Goal: Task Accomplishment & Management: Manage account settings

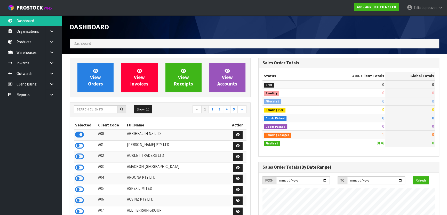
scroll to position [390, 188]
click at [87, 110] on input "text" at bounding box center [96, 109] width 44 height 8
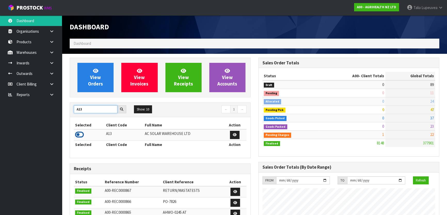
type input "A13"
drag, startPoint x: 80, startPoint y: 134, endPoint x: 79, endPoint y: 132, distance: 2.8
click at [80, 134] on icon at bounding box center [79, 135] width 9 height 8
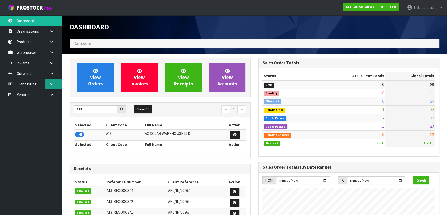
scroll to position [434, 188]
click at [51, 66] on link at bounding box center [53, 63] width 17 height 11
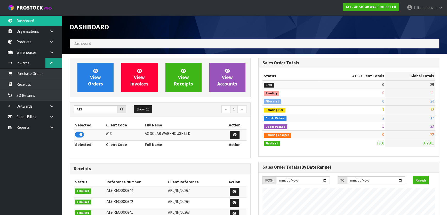
click at [56, 64] on link at bounding box center [53, 63] width 17 height 11
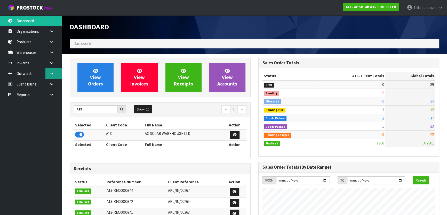
click at [54, 71] on link at bounding box center [53, 73] width 17 height 11
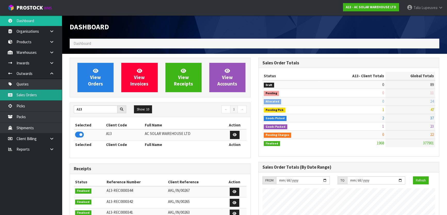
click at [42, 90] on link "Sales Orders" at bounding box center [31, 95] width 62 height 11
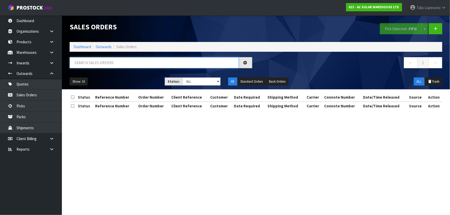
click at [98, 63] on input "text" at bounding box center [154, 62] width 169 height 11
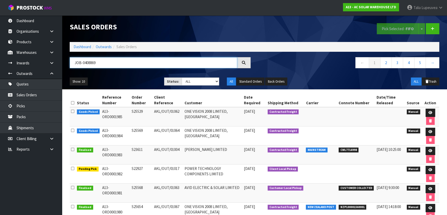
type input "JOB-0408869"
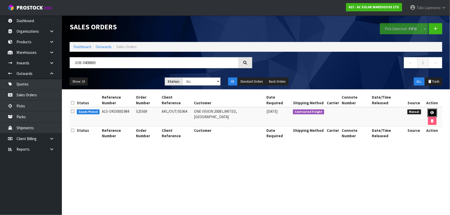
click at [428, 109] on link at bounding box center [433, 113] width 10 height 8
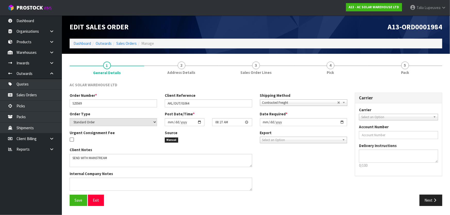
drag, startPoint x: 424, startPoint y: 108, endPoint x: 307, endPoint y: 85, distance: 119.2
click at [307, 85] on div "AC SOLAR WAREHOUSE LTD" at bounding box center [256, 87] width 380 height 11
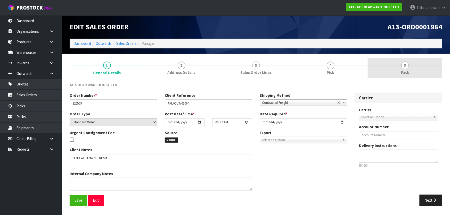
click at [389, 69] on link "5 Pack" at bounding box center [405, 68] width 75 height 20
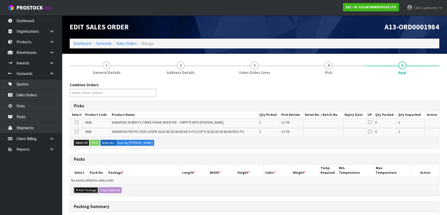
click at [87, 187] on button "Add Package" at bounding box center [86, 190] width 24 height 6
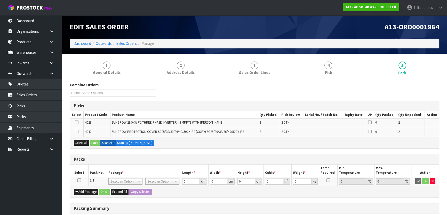
click at [79, 181] on icon at bounding box center [79, 181] width 4 height 0
drag, startPoint x: 80, startPoint y: 143, endPoint x: 86, endPoint y: 146, distance: 7.1
click at [86, 146] on div "Select All Pack Scan ALL Scan By [PERSON_NAME]" at bounding box center [254, 143] width 369 height 12
click at [83, 140] on button "Select All" at bounding box center [81, 143] width 15 height 6
click at [93, 143] on button "Pack" at bounding box center [95, 143] width 10 height 6
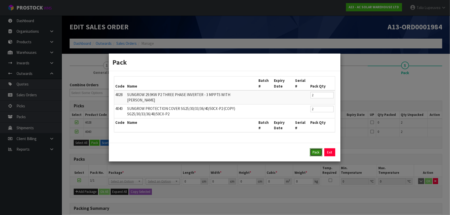
click at [318, 153] on button "Pack" at bounding box center [316, 153] width 12 height 8
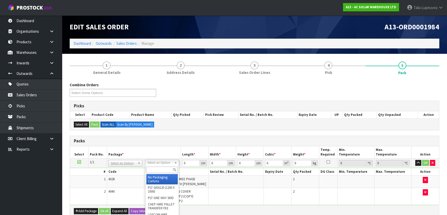
click at [158, 169] on input "text" at bounding box center [161, 170] width 31 height 6
type input "U"
type input "99.2"
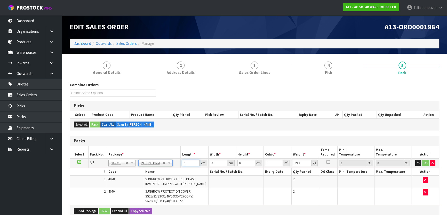
drag, startPoint x: 185, startPoint y: 162, endPoint x: 181, endPoint y: 162, distance: 4.4
click at [181, 162] on td "0 cm" at bounding box center [195, 163] width 28 height 9
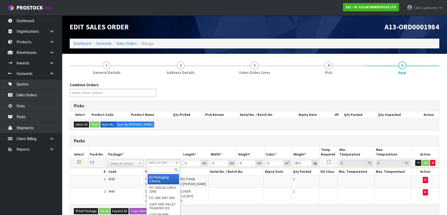
click at [160, 168] on input "text" at bounding box center [163, 170] width 31 height 6
type input "GEN"
type input "120"
type input "100"
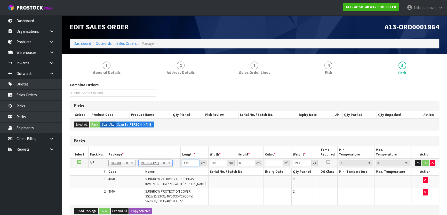
drag, startPoint x: 189, startPoint y: 161, endPoint x: 180, endPoint y: 164, distance: 9.4
click at [180, 164] on tr "1/1 NONE 007-001 007-002 007-004 007-009 007-013 007-014 007-015 007-017 007-01…" at bounding box center [254, 163] width 369 height 9
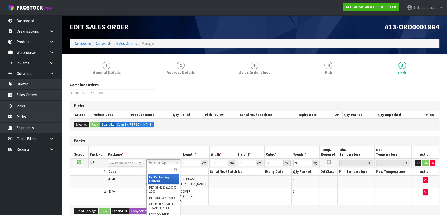
click at [163, 168] on input "text" at bounding box center [163, 170] width 31 height 6
type input "PLT"
type input "0"
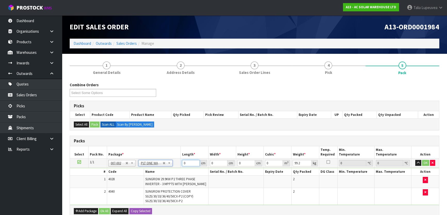
drag, startPoint x: 188, startPoint y: 163, endPoint x: 178, endPoint y: 161, distance: 9.8
click at [179, 161] on tr "1/1 NONE 007-001 007-002 007-004 007-009 007-013 007-014 007-015 007-017 007-01…" at bounding box center [254, 163] width 369 height 9
type input "79"
type input "74"
type input "1"
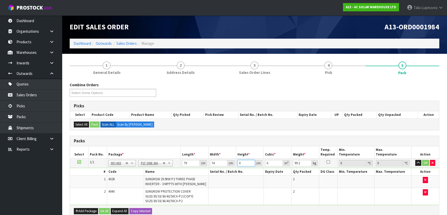
type input "0.005846"
type input "12"
type input "0.070152"
type input "120"
type input "0.70152"
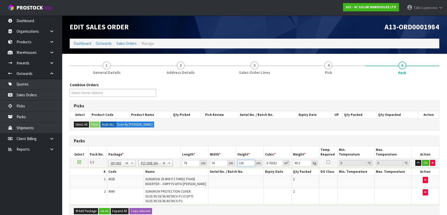
type input "120"
type input "118"
click at [425, 163] on button "OK" at bounding box center [425, 163] width 7 height 6
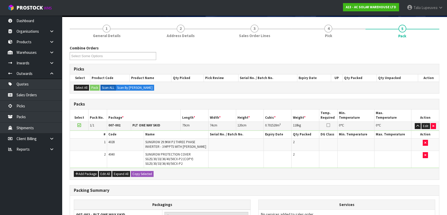
scroll to position [98, 0]
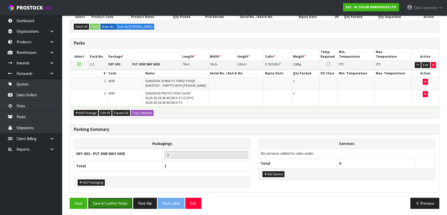
click at [104, 202] on button "Save & Confirm Packs" at bounding box center [110, 203] width 44 height 11
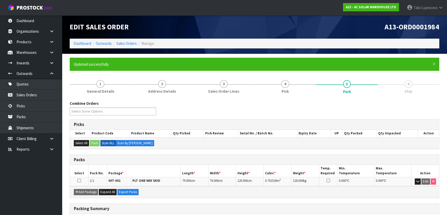
scroll to position [68, 0]
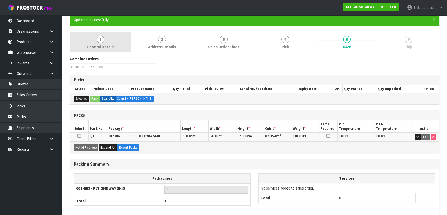
drag, startPoint x: 104, startPoint y: 43, endPoint x: 105, endPoint y: 48, distance: 4.8
click at [104, 43] on link "1 General Details" at bounding box center [101, 42] width 62 height 20
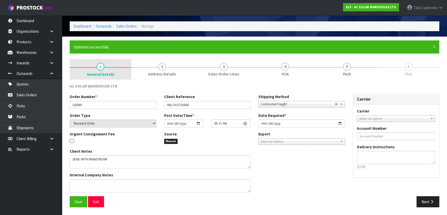
scroll to position [17, 0]
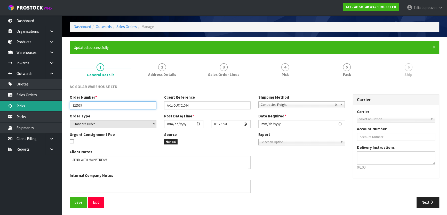
drag, startPoint x: 88, startPoint y: 104, endPoint x: 57, endPoint y: 110, distance: 31.9
click at [57, 110] on body "Toggle navigation ProStock WMS A13 - AC SOLAR WAREHOUSE LTD Talia Lupeuvea Logo…" at bounding box center [223, 90] width 447 height 215
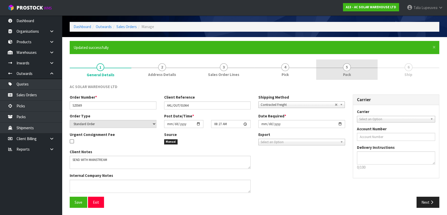
click at [358, 68] on link "5 Pack" at bounding box center [347, 70] width 62 height 20
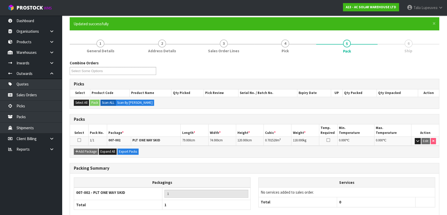
scroll to position [68, 0]
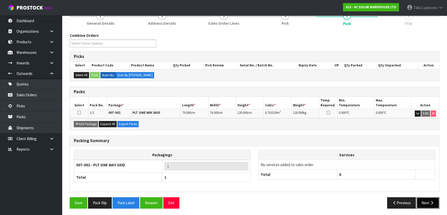
click at [427, 199] on button "Next" at bounding box center [427, 203] width 23 height 11
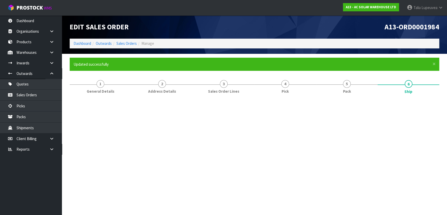
scroll to position [0, 0]
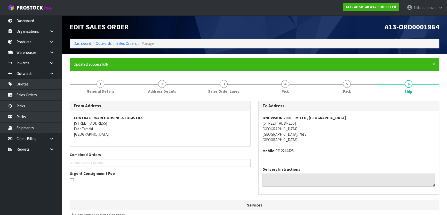
drag, startPoint x: 263, startPoint y: 122, endPoint x: 305, endPoint y: 125, distance: 41.9
click at [302, 125] on address "ONE VISION 2008 LIMITED, [GEOGRAPHIC_DATA] [STREET_ADDRESS][PERSON_NAME][PERSON…" at bounding box center [348, 129] width 173 height 28
copy address "[STREET_ADDRESS]"
click at [262, 116] on strong "ONE VISION 2008 LIMITED, [GEOGRAPHIC_DATA]" at bounding box center [304, 118] width 84 height 5
drag, startPoint x: 262, startPoint y: 117, endPoint x: 337, endPoint y: 119, distance: 75.1
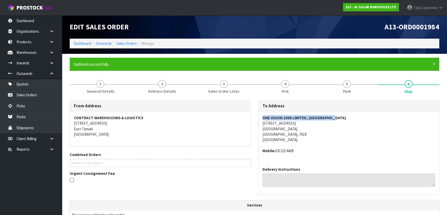
click at [337, 119] on address "ONE VISION 2008 LIMITED, [GEOGRAPHIC_DATA] [STREET_ADDRESS][PERSON_NAME][PERSON…" at bounding box center [348, 129] width 173 height 28
copy strong "ONE VISION 2008 LIMITED, [GEOGRAPHIC_DATA]"
drag, startPoint x: 275, startPoint y: 150, endPoint x: 297, endPoint y: 151, distance: 21.7
click at [297, 151] on address "Mobile: [PHONE_NUMBER]" at bounding box center [348, 150] width 173 height 5
copy address "0212214428"
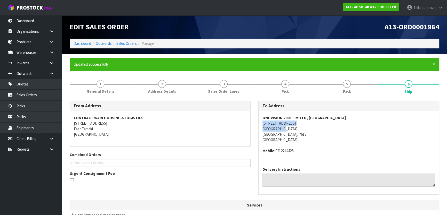
drag, startPoint x: 261, startPoint y: 124, endPoint x: 298, endPoint y: 126, distance: 36.2
click at [298, 126] on div "ONE VISION 2008 LIMITED, [GEOGRAPHIC_DATA] [STREET_ADDRESS][PERSON_NAME][PERSON…" at bounding box center [348, 137] width 180 height 52
copy address "[STREET_ADDRESS]"
drag, startPoint x: 261, startPoint y: 118, endPoint x: 335, endPoint y: 119, distance: 74.0
click at [335, 119] on div "ONE VISION 2008 LIMITED, [GEOGRAPHIC_DATA] [STREET_ADDRESS][PERSON_NAME][PERSON…" at bounding box center [348, 137] width 180 height 52
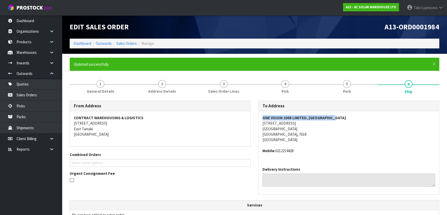
copy strong "ONE VISION 2008 LIMITED, [GEOGRAPHIC_DATA]"
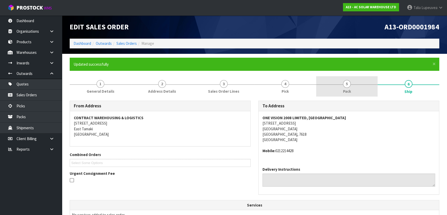
drag, startPoint x: 354, startPoint y: 81, endPoint x: 348, endPoint y: 88, distance: 9.3
click at [354, 81] on link "5 Pack" at bounding box center [347, 86] width 62 height 20
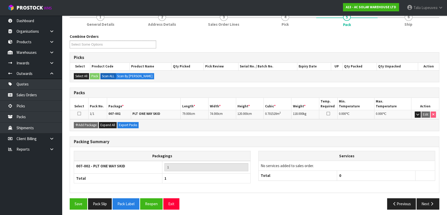
scroll to position [68, 0]
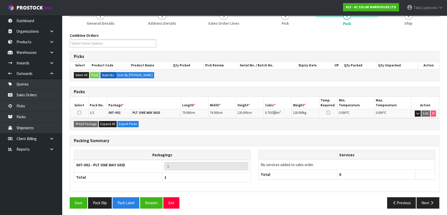
drag, startPoint x: 276, startPoint y: 111, endPoint x: 273, endPoint y: 113, distance: 2.9
click at [272, 113] on span "0.701520" at bounding box center [271, 113] width 12 height 4
drag, startPoint x: 277, startPoint y: 113, endPoint x: 261, endPoint y: 116, distance: 16.5
click at [261, 116] on tr "1/1 007-002 PLT ONE WAY SKID 79.000 cm 74.000 cm 120.000 cm 0.701520 m 3 118.00…" at bounding box center [254, 113] width 369 height 9
copy tr "0.701520"
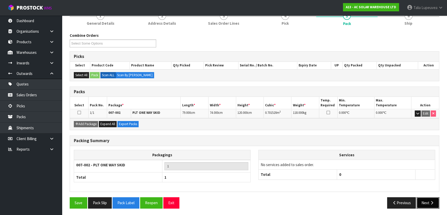
click at [419, 199] on button "Next" at bounding box center [427, 203] width 23 height 11
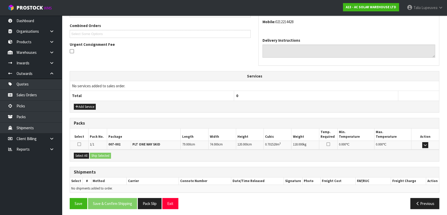
scroll to position [130, 0]
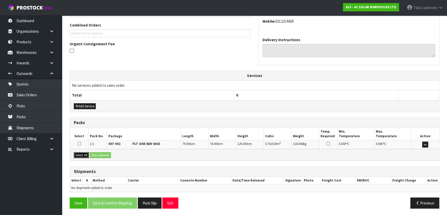
click at [86, 156] on button "Select All" at bounding box center [81, 155] width 15 height 6
click at [99, 156] on button "Ship Selected" at bounding box center [100, 155] width 21 height 6
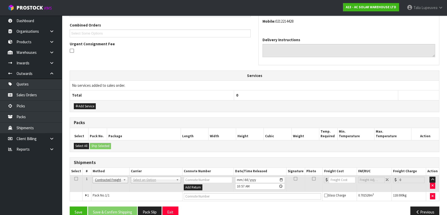
scroll to position [139, 0]
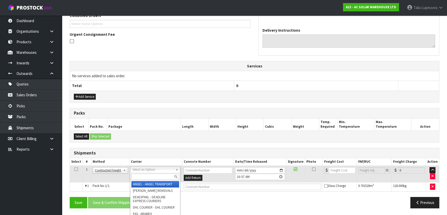
click at [141, 175] on input "text" at bounding box center [155, 177] width 48 height 6
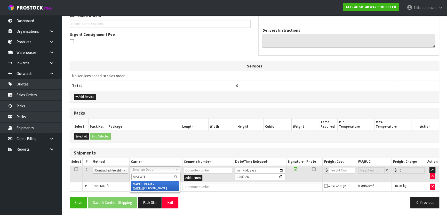
type input "MAINST"
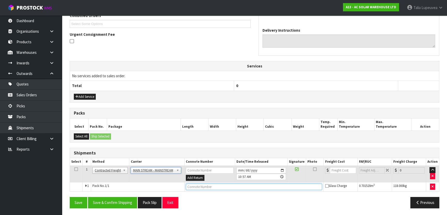
click at [197, 188] on input "text" at bounding box center [254, 187] width 136 height 6
click at [246, 185] on input "text" at bounding box center [254, 187] width 136 height 6
type input "CWL7717029/1"
click at [70, 197] on button "Save" at bounding box center [79, 202] width 18 height 11
click at [206, 186] on input "CWL7717029/1" at bounding box center [253, 187] width 136 height 6
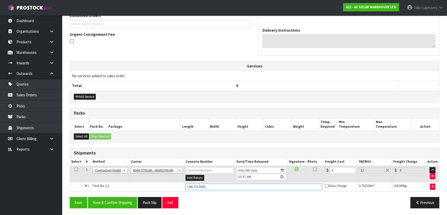
click at [214, 187] on input "CWL77170291" at bounding box center [253, 187] width 136 height 6
type input "CWL7717029"
drag, startPoint x: 343, startPoint y: 170, endPoint x: 324, endPoint y: 173, distance: 19.3
click at [324, 173] on td "0" at bounding box center [340, 174] width 34 height 17
type input "2"
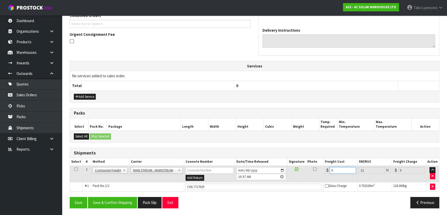
type input "2.24"
type input "21"
type input "23.52"
type input "215"
type input "240.8"
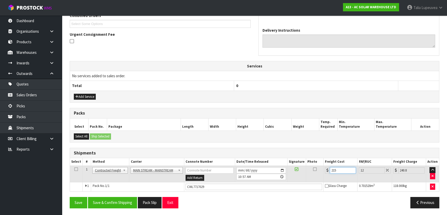
type input "215.6"
type input "241.47"
type input "215.60"
click at [119, 202] on button "Save & Confirm Shipping" at bounding box center [112, 202] width 49 height 11
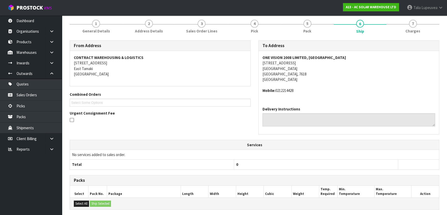
scroll to position [0, 0]
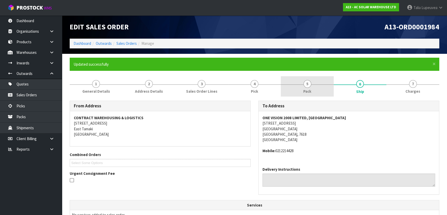
click at [324, 90] on link "5 Pack" at bounding box center [307, 86] width 53 height 20
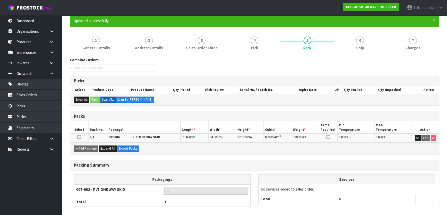
scroll to position [68, 0]
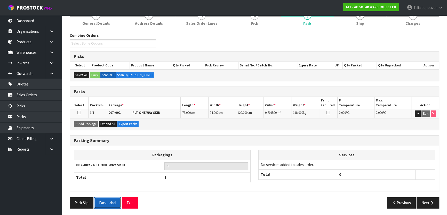
click at [112, 205] on button "Pack Label" at bounding box center [107, 203] width 27 height 11
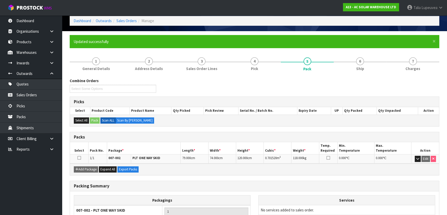
scroll to position [0, 0]
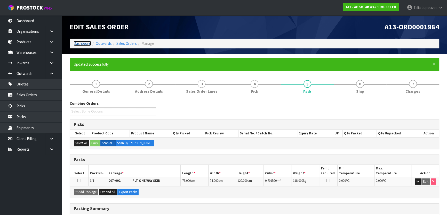
click at [86, 44] on link "Dashboard" at bounding box center [82, 43] width 18 height 5
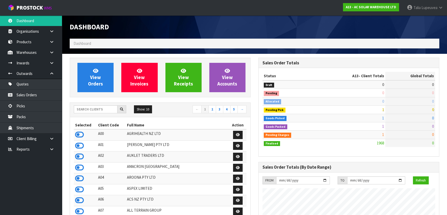
scroll to position [429, 188]
click at [96, 109] on input "text" at bounding box center [96, 109] width 44 height 8
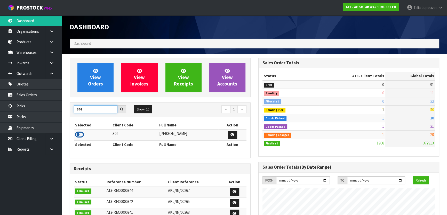
type input "S02"
click at [80, 135] on icon at bounding box center [79, 135] width 9 height 8
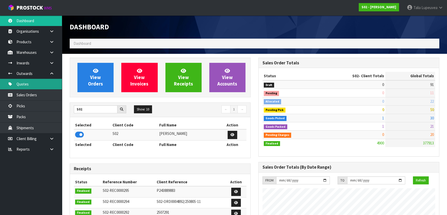
scroll to position [390, 188]
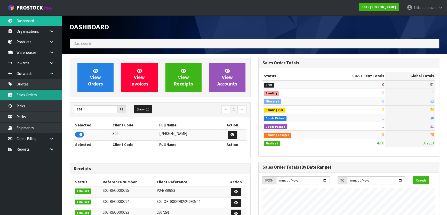
click at [28, 94] on link "Sales Orders" at bounding box center [31, 95] width 62 height 11
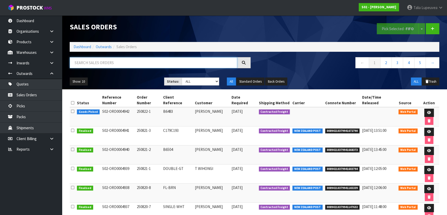
click at [107, 62] on input "text" at bounding box center [153, 62] width 167 height 11
type input "JOB-0408859"
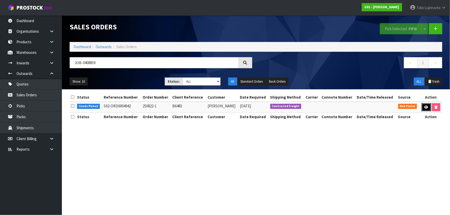
click at [427, 108] on icon at bounding box center [426, 107] width 4 height 3
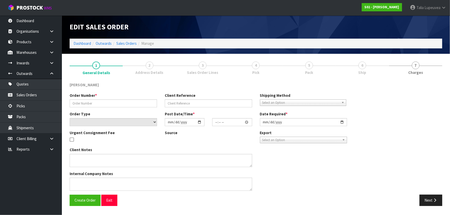
type input "250822-1"
type input "B6483"
select select "number:0"
type input "[DATE]"
type input "23:37:00.000"
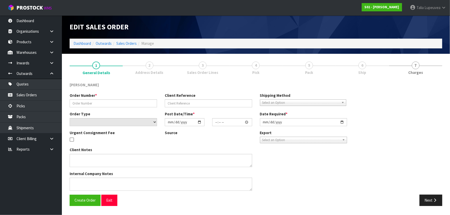
type input "[DATE]"
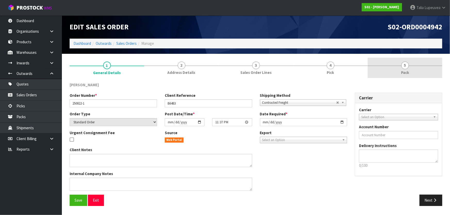
click at [403, 64] on span "5" at bounding box center [405, 66] width 8 height 8
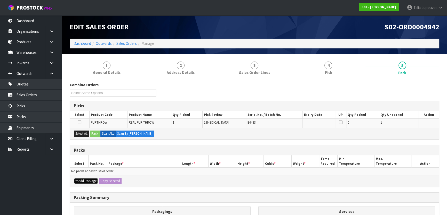
click at [90, 179] on button "Add Package" at bounding box center [86, 181] width 24 height 6
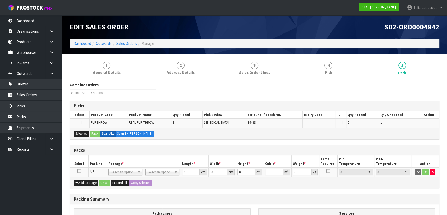
click at [79, 171] on icon at bounding box center [79, 171] width 4 height 0
click at [84, 132] on button "Select All" at bounding box center [81, 134] width 15 height 6
click at [98, 133] on button "Pack" at bounding box center [95, 134] width 10 height 6
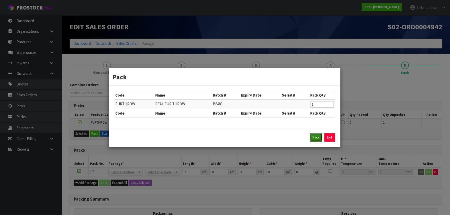
click at [312, 136] on button "Pack" at bounding box center [316, 138] width 12 height 8
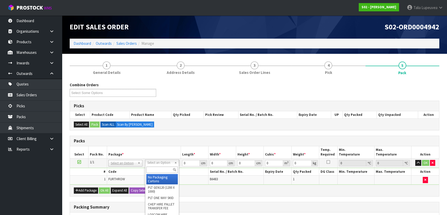
drag, startPoint x: 157, startPoint y: 168, endPoint x: 163, endPoint y: 160, distance: 10.0
click at [156, 168] on input "text" at bounding box center [161, 170] width 31 height 6
type input "CTNA4S"
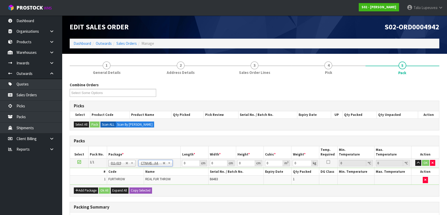
type input "30.5"
type input "21.5"
type input "20"
type input "0.013115"
type input "1.76"
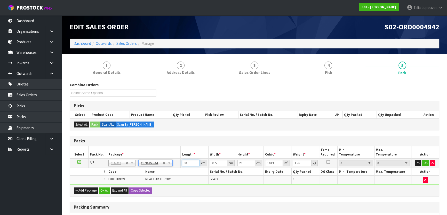
drag, startPoint x: 189, startPoint y: 162, endPoint x: 181, endPoint y: 160, distance: 8.8
click at [181, 160] on td "30.5 cm" at bounding box center [195, 163] width 28 height 9
type input "3"
type input "0.00129"
type input "31"
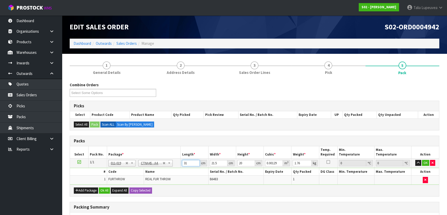
type input "0.01333"
type input "31"
type input "2"
type input "0.00124"
type input "24"
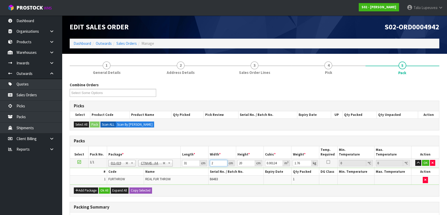
type input "0.01488"
type input "24"
type input "1"
type input "0.000744"
type input "14"
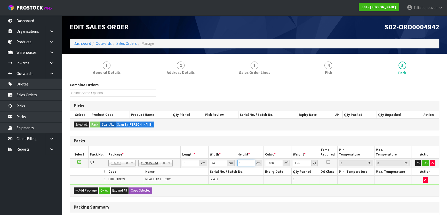
type input "0.010416"
type input "14"
type input "2"
click at [423, 163] on button "OK" at bounding box center [425, 163] width 7 height 6
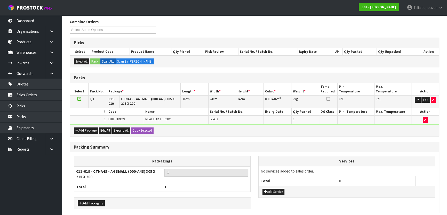
scroll to position [84, 0]
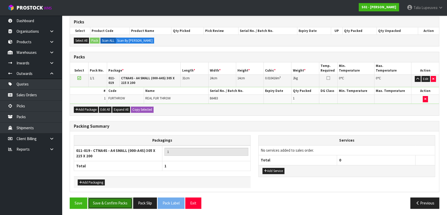
click at [102, 201] on button "Save & Confirm Packs" at bounding box center [110, 203] width 44 height 11
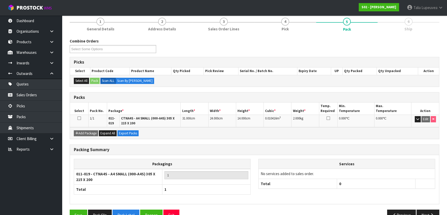
scroll to position [75, 0]
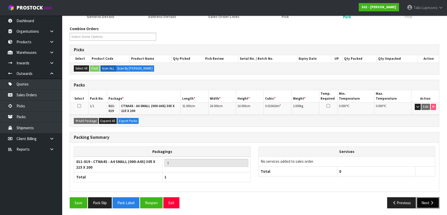
click at [422, 200] on button "Next" at bounding box center [427, 203] width 23 height 11
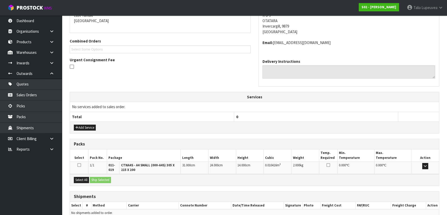
scroll to position [139, 0]
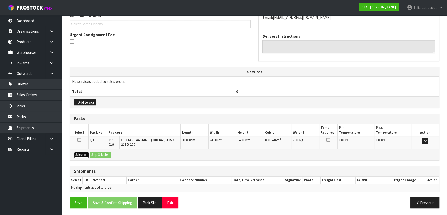
drag, startPoint x: 87, startPoint y: 152, endPoint x: 93, endPoint y: 151, distance: 6.0
click at [87, 152] on button "Select All" at bounding box center [81, 155] width 15 height 6
click at [97, 152] on button "Ship Selected" at bounding box center [100, 155] width 21 height 6
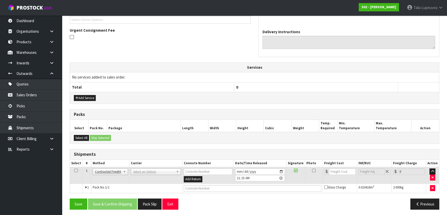
scroll to position [144, 0]
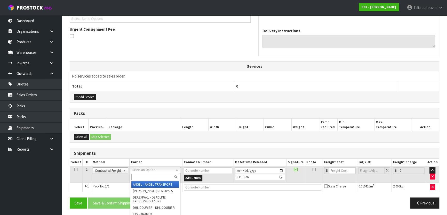
click at [151, 175] on input "text" at bounding box center [155, 177] width 48 height 6
type input "NZP"
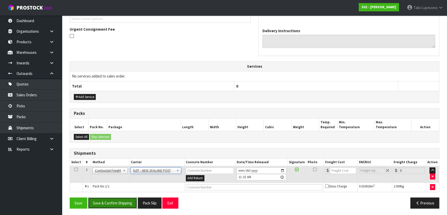
click at [125, 200] on button "Save & Confirm Shipping" at bounding box center [112, 203] width 49 height 11
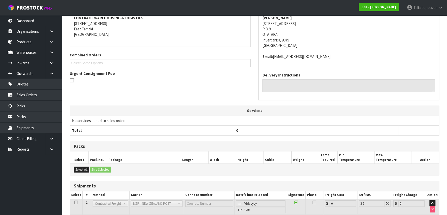
scroll to position [137, 0]
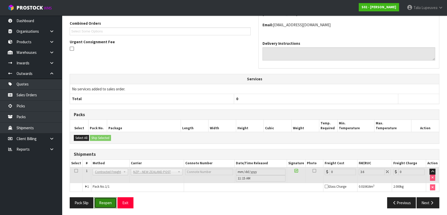
click at [111, 201] on button "Reopen" at bounding box center [105, 203] width 22 height 11
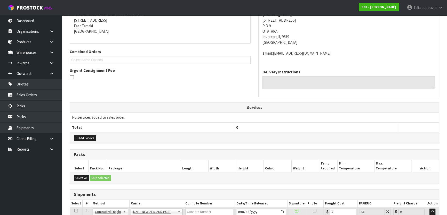
scroll to position [149, 0]
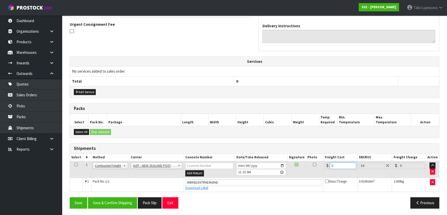
click at [334, 163] on input "0" at bounding box center [343, 166] width 26 height 6
click at [333, 165] on input "0" at bounding box center [343, 166] width 26 height 6
drag, startPoint x: 332, startPoint y: 165, endPoint x: 329, endPoint y: 167, distance: 4.3
click at [329, 167] on div "0" at bounding box center [340, 166] width 31 height 6
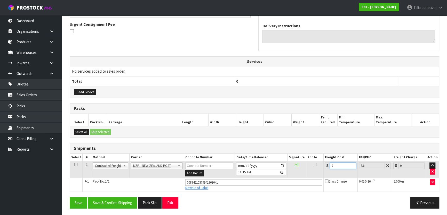
type input "1"
type input "1.04"
type input "16"
type input "16.58"
type input "16.2"
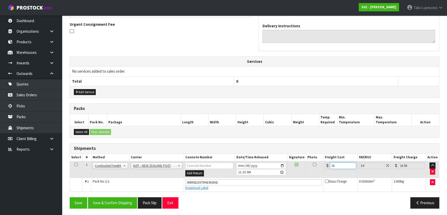
type input "16.78"
type input "16.20"
click at [93, 199] on button "Save & Confirm Shipping" at bounding box center [112, 203] width 49 height 11
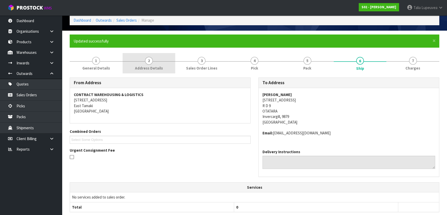
scroll to position [0, 0]
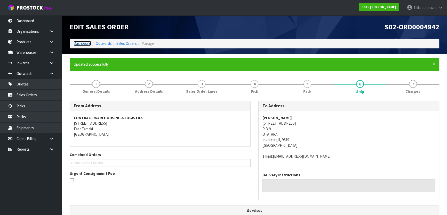
click at [83, 44] on link "Dashboard" at bounding box center [82, 43] width 18 height 5
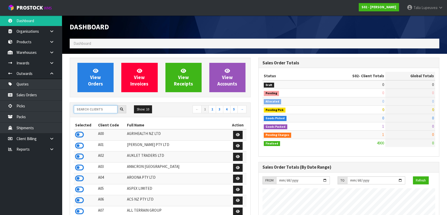
click at [90, 112] on input "text" at bounding box center [96, 109] width 44 height 8
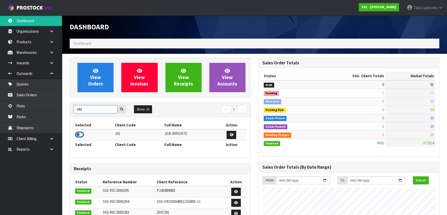
type input "J01"
click at [83, 136] on icon at bounding box center [79, 135] width 9 height 8
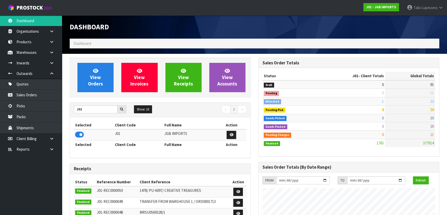
drag, startPoint x: 79, startPoint y: 158, endPoint x: 75, endPoint y: 170, distance: 12.3
drag, startPoint x: 75, startPoint y: 170, endPoint x: 261, endPoint y: 30, distance: 233.5
click at [261, 29] on div "Dashboard" at bounding box center [254, 26] width 377 height 23
click at [52, 94] on link "Sales Orders" at bounding box center [31, 95] width 62 height 11
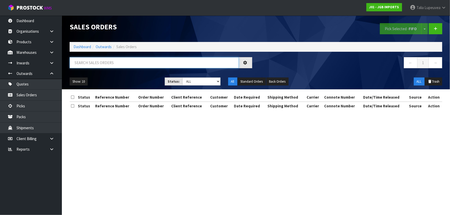
click at [111, 67] on input "text" at bounding box center [154, 62] width 169 height 11
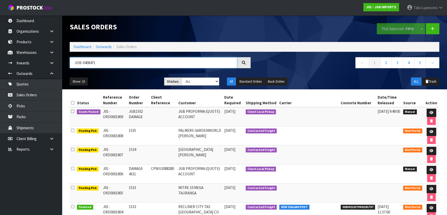
type input "JOB-0408471"
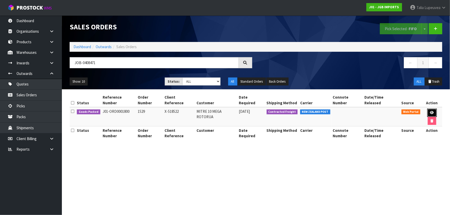
click at [427, 109] on link at bounding box center [432, 113] width 10 height 8
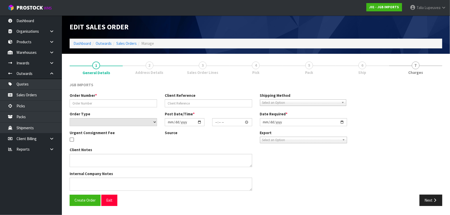
type input "1529"
type input "X-518522"
select select "number:0"
type input "[DATE]"
type input "15:39:00.000"
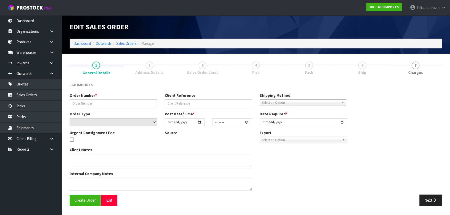
type input "[DATE]"
type textarea "PLEASE EMAIL PRO-FORMA INVOICE, REQUESTING ORDER NUMBER, TO: [EMAIL_ADDRESS][DO…"
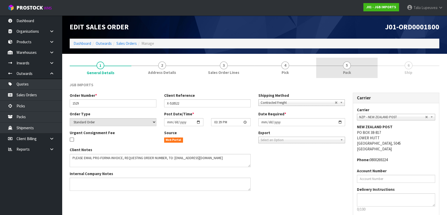
click at [352, 71] on link "5 Pack" at bounding box center [347, 68] width 62 height 20
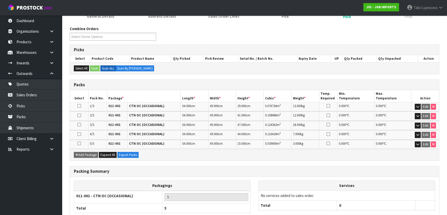
scroll to position [87, 0]
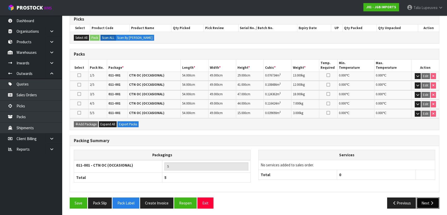
click at [422, 199] on button "Next" at bounding box center [427, 203] width 23 height 11
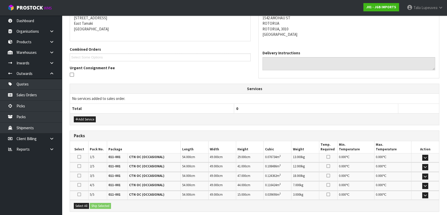
scroll to position [0, 0]
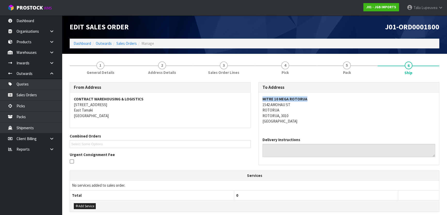
drag, startPoint x: 261, startPoint y: 98, endPoint x: 307, endPoint y: 100, distance: 45.9
click at [307, 100] on div "MITRE 10 MEGA ROTORUA [STREET_ADDRESS]" at bounding box center [348, 113] width 180 height 41
copy strong "MITRE 10 MEGA ROTORUA"
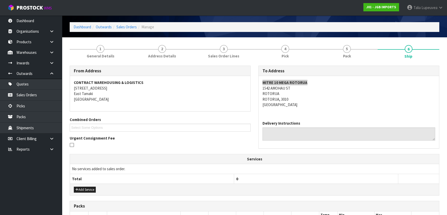
scroll to position [23, 0]
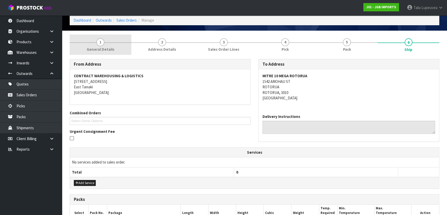
drag, startPoint x: 85, startPoint y: 40, endPoint x: 85, endPoint y: 44, distance: 3.9
click at [86, 40] on link "1 General Details" at bounding box center [101, 45] width 62 height 20
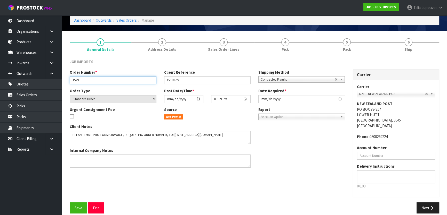
drag, startPoint x: 103, startPoint y: 77, endPoint x: 68, endPoint y: 76, distance: 35.6
click at [68, 76] on div "Order Number * 1529" at bounding box center [113, 77] width 94 height 15
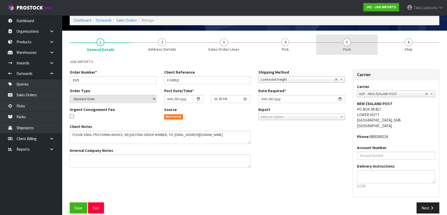
click at [349, 48] on span "Pack" at bounding box center [347, 49] width 8 height 5
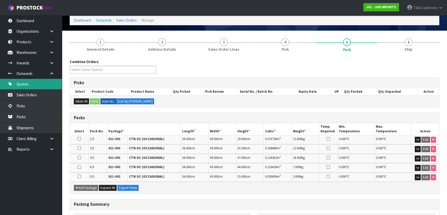
scroll to position [0, 0]
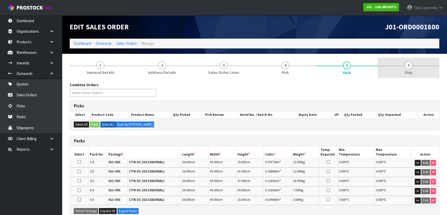
drag, startPoint x: 418, startPoint y: 58, endPoint x: 406, endPoint y: 70, distance: 17.3
click at [418, 58] on link "6 Ship" at bounding box center [408, 68] width 62 height 20
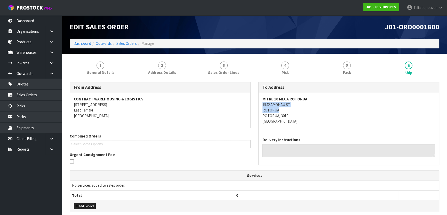
drag, startPoint x: 263, startPoint y: 105, endPoint x: 293, endPoint y: 108, distance: 30.8
click at [291, 109] on address "MITRE 10 MEGA ROTORUA [STREET_ADDRESS]" at bounding box center [348, 110] width 173 height 28
copy address "1542 AMOHAU ST ROTORUA"
click at [324, 124] on address "MITRE 10 MEGA ROTORUA [STREET_ADDRESS]" at bounding box center [348, 110] width 173 height 28
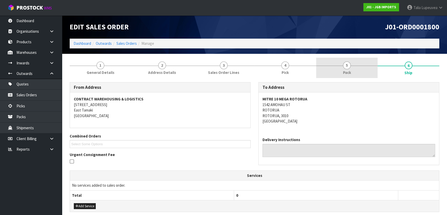
click at [345, 63] on span "5" at bounding box center [347, 66] width 8 height 8
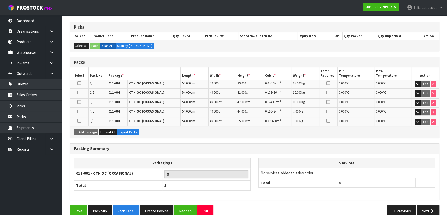
scroll to position [87, 0]
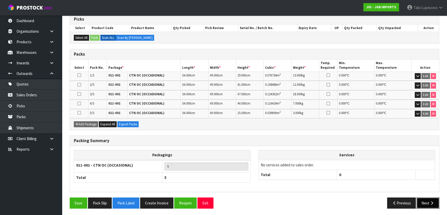
click at [426, 202] on button "Next" at bounding box center [427, 203] width 23 height 11
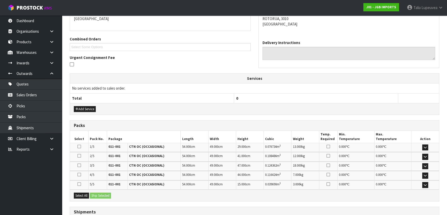
scroll to position [137, 0]
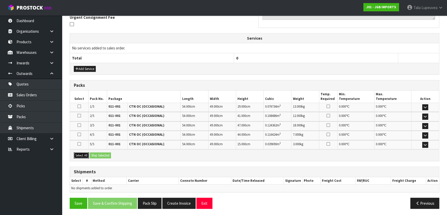
drag, startPoint x: 81, startPoint y: 156, endPoint x: 99, endPoint y: 155, distance: 17.3
click at [82, 155] on button "Select All" at bounding box center [81, 156] width 15 height 6
click at [100, 154] on button "Ship Selected" at bounding box center [100, 156] width 21 height 6
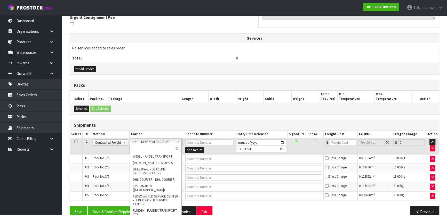
click at [160, 148] on input "text" at bounding box center [155, 149] width 49 height 6
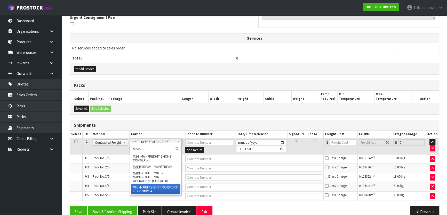
type input "MAIN"
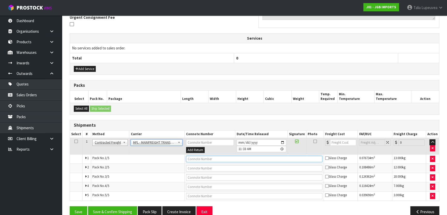
click at [217, 161] on input "text" at bounding box center [254, 159] width 136 height 6
type input "FWM58371460"
click at [70, 207] on button "Save" at bounding box center [79, 212] width 18 height 11
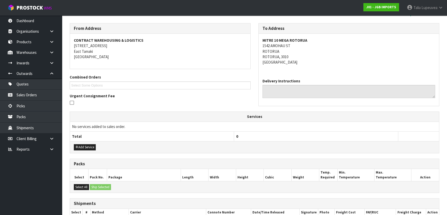
scroll to position [165, 0]
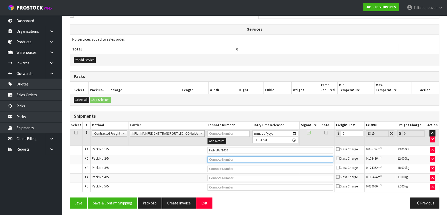
click at [216, 159] on input "text" at bounding box center [270, 160] width 126 height 6
type input "FWM58371460"
click at [70, 198] on button "Save" at bounding box center [79, 203] width 18 height 11
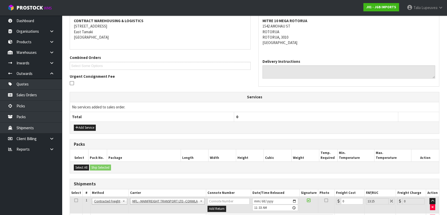
scroll to position [164, 0]
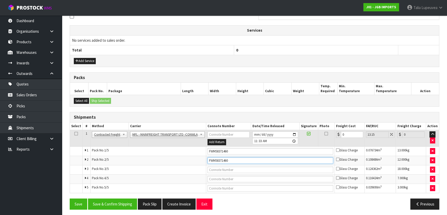
drag, startPoint x: 229, startPoint y: 159, endPoint x: 199, endPoint y: 169, distance: 32.1
click at [199, 169] on tbody "1 Client Local Pickup Customer Local Pickup Company Freight Contracted Freight …" at bounding box center [254, 161] width 369 height 63
drag, startPoint x: 346, startPoint y: 134, endPoint x: 330, endPoint y: 139, distance: 16.7
click at [330, 139] on tr "1 Client Local Pickup Customer Local Pickup Company Freight Contracted Freight …" at bounding box center [254, 138] width 369 height 17
type input "4"
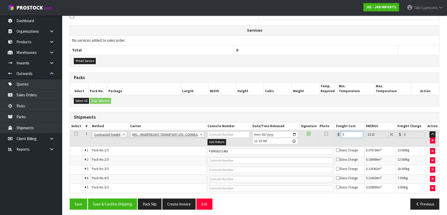
type input "4.53"
type input "46"
type input "52.05"
type input "46"
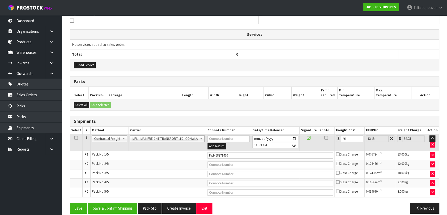
scroll to position [47, 0]
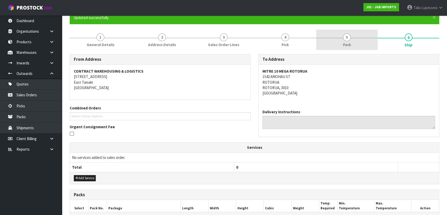
click at [340, 44] on link "5 Pack" at bounding box center [347, 40] width 62 height 20
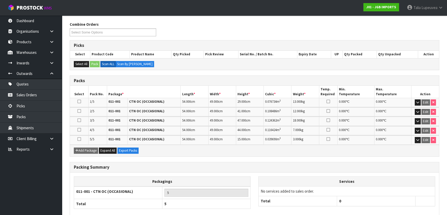
scroll to position [105, 0]
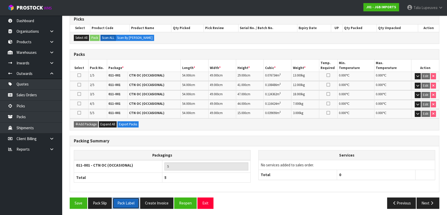
click at [126, 203] on button "Pack Label" at bounding box center [125, 203] width 27 height 11
click at [431, 204] on button "Next" at bounding box center [427, 203] width 23 height 11
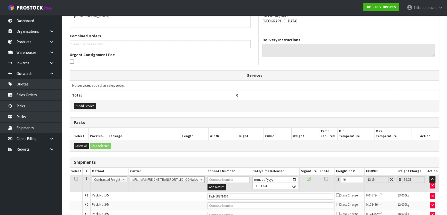
scroll to position [165, 0]
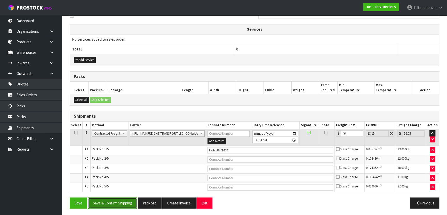
click at [111, 199] on button "Save & Confirm Shipping" at bounding box center [112, 203] width 49 height 11
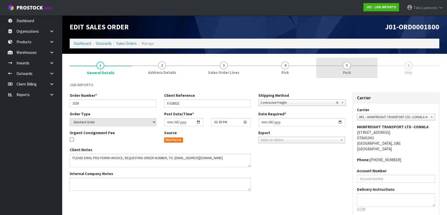
click at [366, 70] on link "5 Pack" at bounding box center [347, 68] width 62 height 20
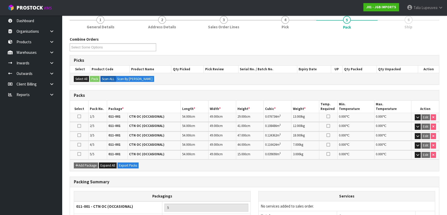
scroll to position [87, 0]
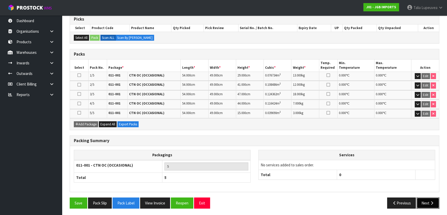
click at [432, 199] on button "Next" at bounding box center [427, 203] width 23 height 11
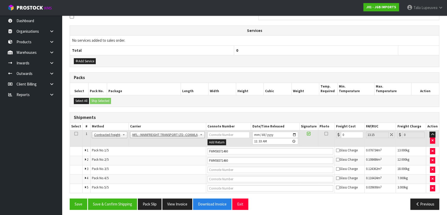
scroll to position [146, 0]
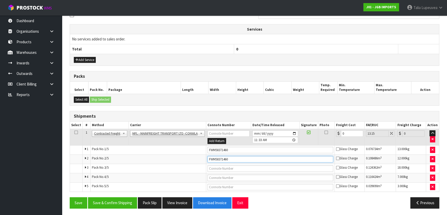
drag, startPoint x: 246, startPoint y: 156, endPoint x: 196, endPoint y: 155, distance: 50.0
click at [197, 155] on tr "2 Pack No. 2/5 FWM58371460 Glass Charge 0.108486 m 3 12.000 kg" at bounding box center [254, 159] width 369 height 9
drag, startPoint x: 348, startPoint y: 133, endPoint x: 331, endPoint y: 133, distance: 17.6
click at [333, 133] on tr "1 Client Local Pickup Customer Local Pickup Company Freight Contracted Freight …" at bounding box center [254, 137] width 369 height 17
type input "4"
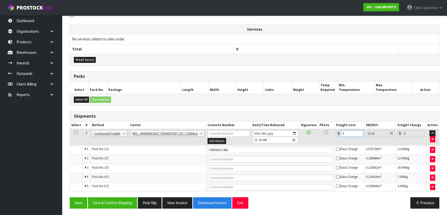
type input "4.53"
type input "46"
type input "52.05"
type input "46"
click at [117, 198] on button "Save & Confirm Shipping" at bounding box center [112, 203] width 49 height 11
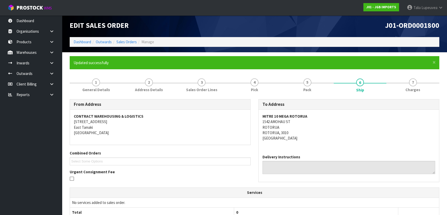
scroll to position [0, 0]
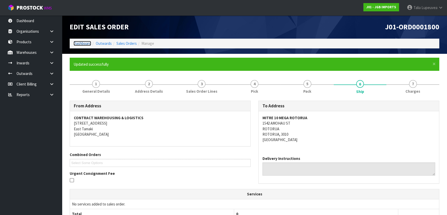
click at [79, 42] on link "Dashboard" at bounding box center [82, 43] width 18 height 5
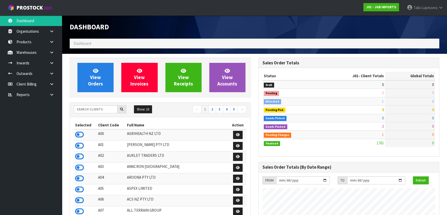
scroll to position [390, 188]
click at [90, 108] on input "text" at bounding box center [96, 109] width 44 height 8
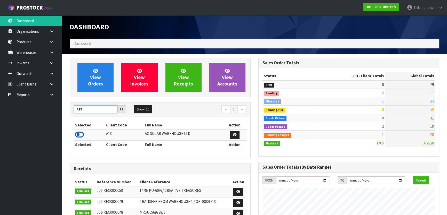
type input "A13"
click at [83, 135] on icon at bounding box center [79, 135] width 9 height 8
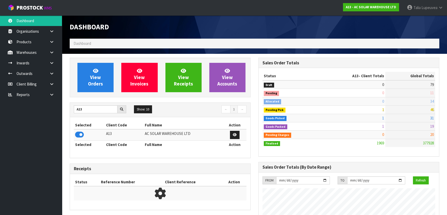
scroll to position [429, 188]
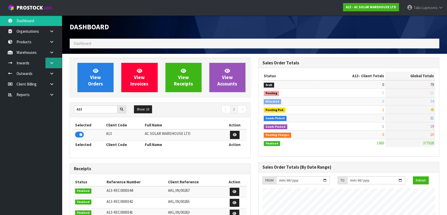
click at [54, 62] on link at bounding box center [53, 63] width 17 height 11
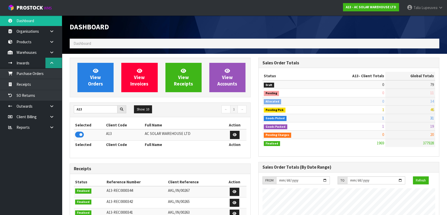
click at [51, 61] on link at bounding box center [53, 63] width 17 height 11
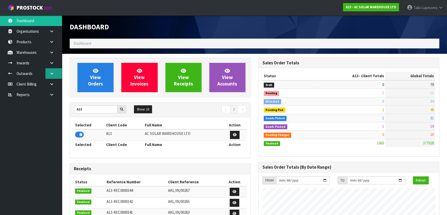
click at [54, 72] on link at bounding box center [53, 73] width 17 height 11
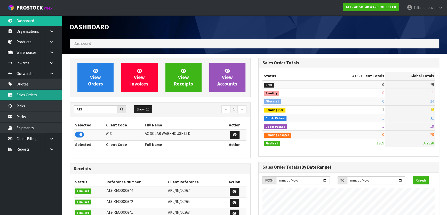
click at [49, 93] on link "Sales Orders" at bounding box center [31, 95] width 62 height 11
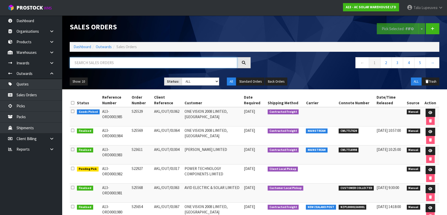
click at [115, 64] on input "text" at bounding box center [153, 62] width 167 height 11
type input "JOB-0408870"
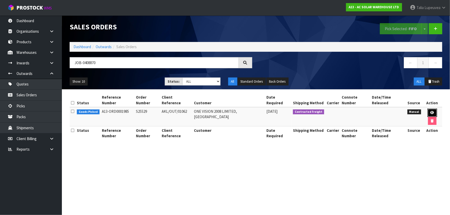
click at [428, 109] on link at bounding box center [433, 113] width 10 height 8
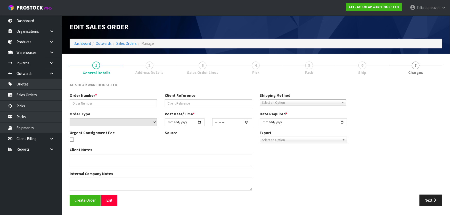
type input "S25529"
type input "AKL/OUT/01062"
select select "number:0"
type input "[DATE]"
type input "08:28:00.000"
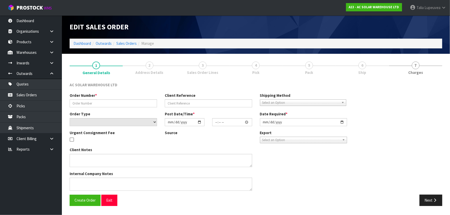
type input "[DATE]"
type textarea "PACK AND SEND TOGETHER WITH NZ POST"
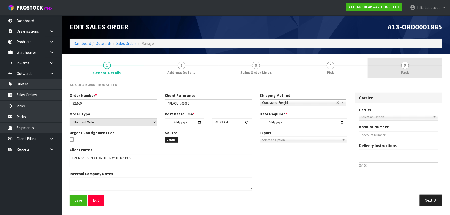
click at [395, 65] on link "5 Pack" at bounding box center [405, 68] width 75 height 20
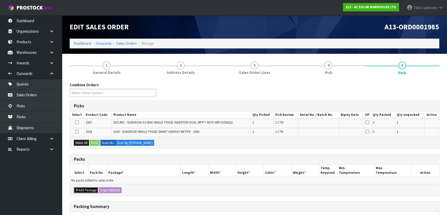
click at [89, 191] on button "Add Package" at bounding box center [86, 190] width 24 height 6
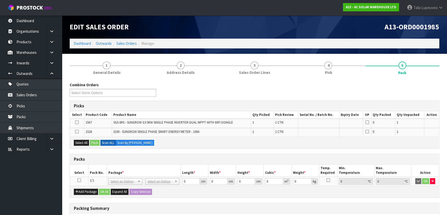
drag, startPoint x: 79, startPoint y: 180, endPoint x: 87, endPoint y: 178, distance: 8.1
click at [79, 181] on icon at bounding box center [79, 181] width 4 height 0
click at [80, 141] on button "Select All" at bounding box center [81, 143] width 15 height 6
click at [92, 142] on button "Pack" at bounding box center [95, 143] width 10 height 6
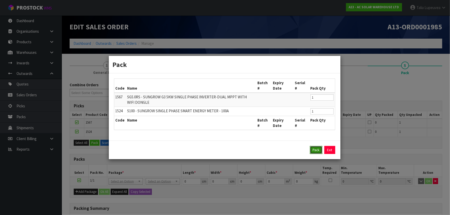
click at [321, 150] on button "Pack" at bounding box center [316, 150] width 12 height 8
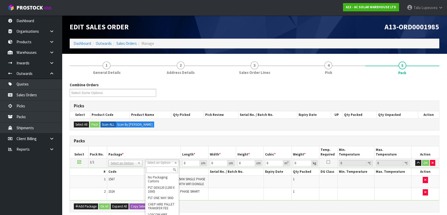
click at [156, 173] on input "text" at bounding box center [161, 170] width 31 height 6
type input "oc"
type input "14.6"
drag, startPoint x: 189, startPoint y: 162, endPoint x: 176, endPoint y: 166, distance: 12.9
click at [176, 166] on tr "1/1 NONE 007-001 007-002 007-004 007-009 007-013 007-014 007-015 007-017 007-01…" at bounding box center [254, 163] width 369 height 9
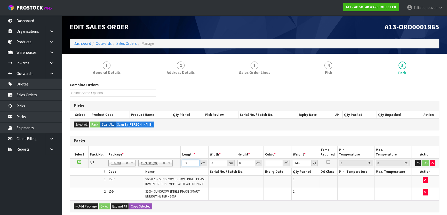
type input "53"
type input "51"
type input "2"
type input "0.005406"
type input "29"
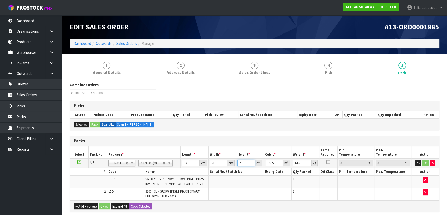
type input "0.078387"
type input "29"
type input "16"
click at [425, 160] on button "OK" at bounding box center [425, 163] width 7 height 6
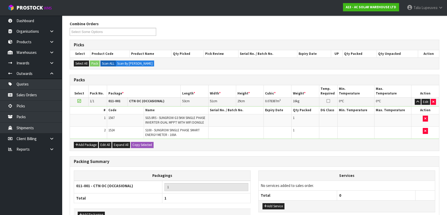
scroll to position [93, 0]
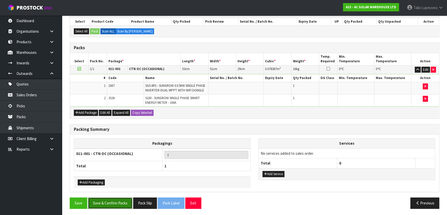
click at [111, 204] on button "Save & Confirm Packs" at bounding box center [110, 203] width 44 height 11
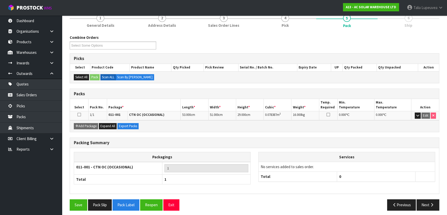
scroll to position [68, 0]
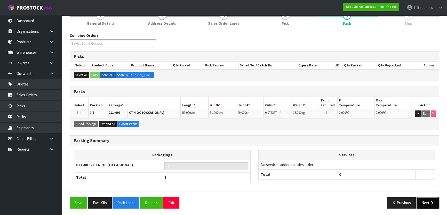
click at [430, 203] on icon "button" at bounding box center [431, 203] width 5 height 4
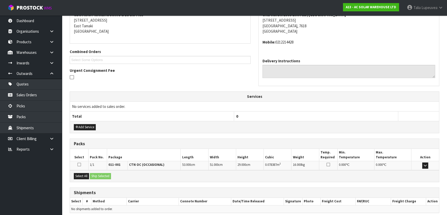
scroll to position [124, 0]
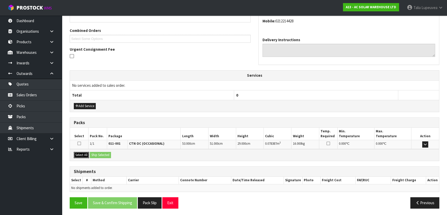
click at [84, 152] on button "Select All" at bounding box center [81, 155] width 15 height 6
click at [95, 152] on button "Ship Selected" at bounding box center [100, 155] width 21 height 6
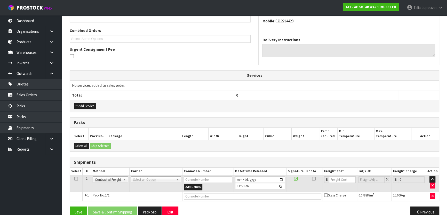
drag, startPoint x: 150, startPoint y: 178, endPoint x: 150, endPoint y: 181, distance: 3.4
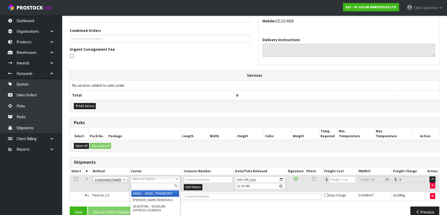
click at [147, 185] on input "text" at bounding box center [155, 186] width 48 height 6
type input "nzp"
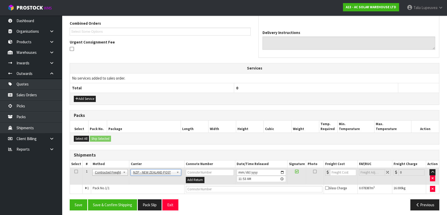
scroll to position [134, 0]
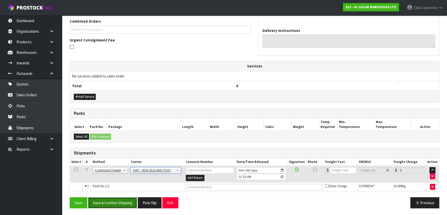
click at [117, 199] on button "Save & Confirm Shipping" at bounding box center [112, 203] width 49 height 11
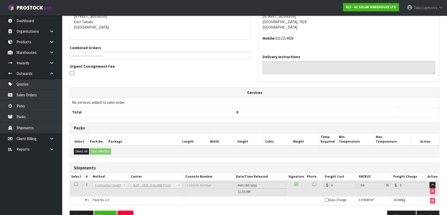
scroll to position [126, 0]
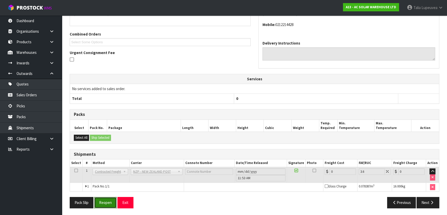
click at [107, 201] on button "Reopen" at bounding box center [105, 202] width 22 height 11
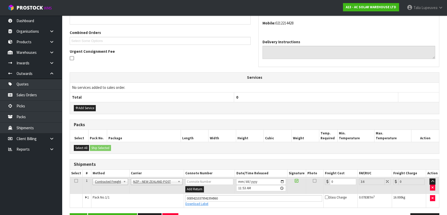
scroll to position [138, 0]
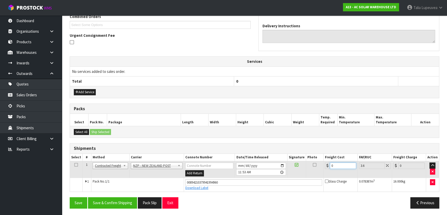
drag, startPoint x: 333, startPoint y: 164, endPoint x: 328, endPoint y: 167, distance: 6.1
click at [328, 167] on div "0" at bounding box center [340, 166] width 31 height 6
type input "2"
type input "2.07"
type input "21"
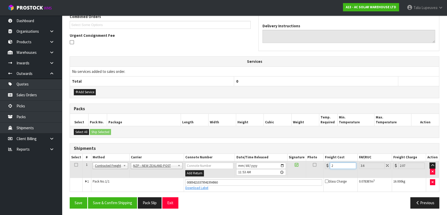
type input "21.76"
type input "21.6"
type input "22.38"
type input "21.61"
type input "22.39"
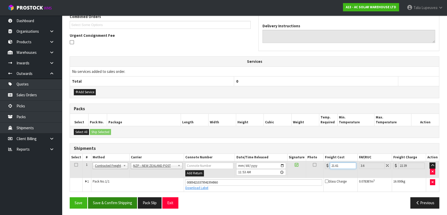
type input "21.61"
click at [109, 204] on button "Save & Confirm Shipping" at bounding box center [112, 203] width 49 height 11
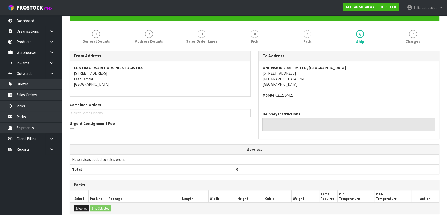
scroll to position [0, 0]
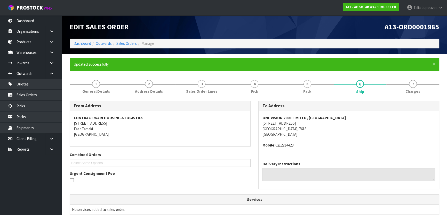
click at [78, 46] on ol "Dashboard Outwards Sales Orders Manage" at bounding box center [254, 44] width 369 height 10
click at [79, 43] on link "Dashboard" at bounding box center [82, 43] width 18 height 5
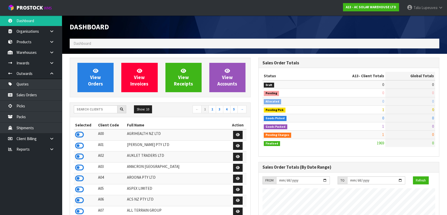
scroll to position [429, 188]
click at [107, 107] on input "text" at bounding box center [96, 109] width 44 height 8
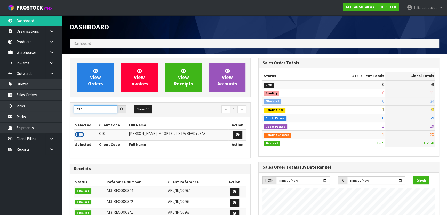
type input "C10"
click at [81, 136] on icon at bounding box center [79, 135] width 9 height 8
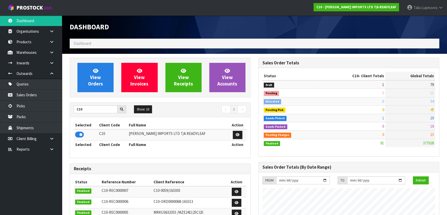
scroll to position [356, 188]
drag, startPoint x: 83, startPoint y: 128, endPoint x: 63, endPoint y: 85, distance: 47.0
click at [38, 94] on link "Sales Orders" at bounding box center [31, 95] width 62 height 11
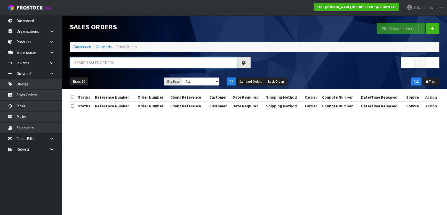
click at [157, 65] on input "text" at bounding box center [153, 62] width 167 height 11
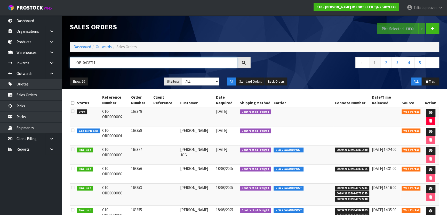
type input "JOB-0408711"
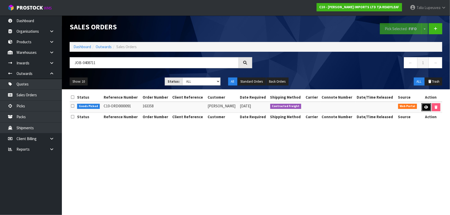
click at [428, 108] on link at bounding box center [427, 107] width 10 height 8
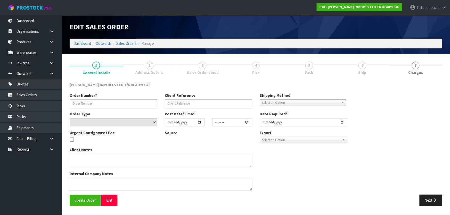
type input "163358"
select select "number:0"
type input "[DATE]"
type input "07:53:00.000"
type input "2025-08-25"
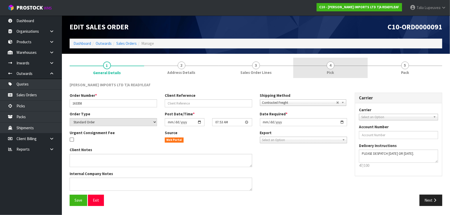
click at [326, 71] on link "4 Pick" at bounding box center [330, 68] width 75 height 20
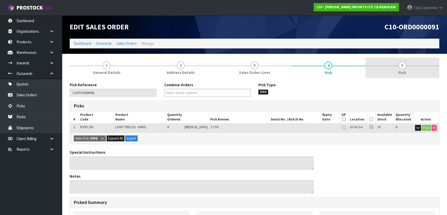
click at [406, 67] on link "5 Pack" at bounding box center [402, 68] width 74 height 20
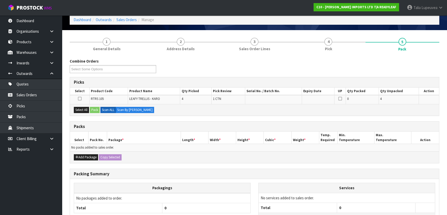
scroll to position [47, 0]
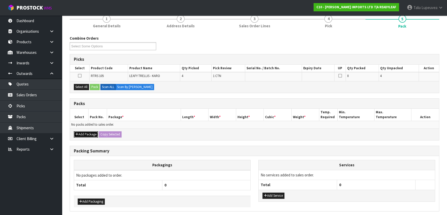
click at [85, 132] on button "Add Package" at bounding box center [86, 135] width 24 height 6
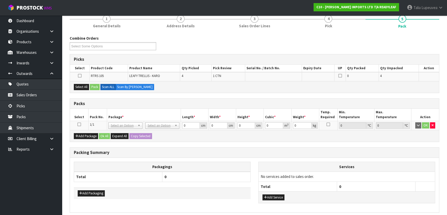
click at [77, 125] on icon at bounding box center [79, 125] width 4 height 0
click at [84, 87] on button "Select All" at bounding box center [81, 87] width 15 height 6
click at [98, 87] on button "Pack" at bounding box center [95, 87] width 10 height 6
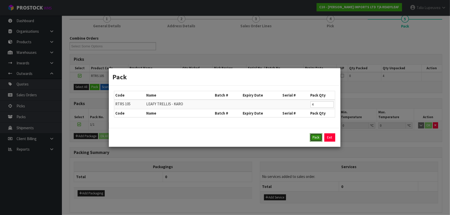
click at [314, 137] on button "Pack" at bounding box center [316, 138] width 12 height 8
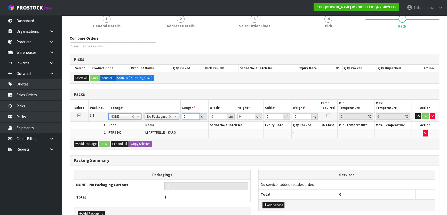
drag, startPoint x: 188, startPoint y: 117, endPoint x: 176, endPoint y: 120, distance: 13.2
click at [176, 120] on tbody "1/1 NONE 007-001 007-002 007-004 007-009 007-013 007-014 007-015 007-017 007-01…" at bounding box center [254, 125] width 369 height 26
type input "131"
type input "47"
type input "2"
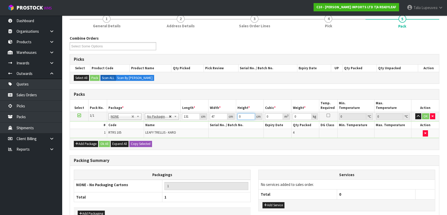
type input "0.012314"
type input "26"
type input "0.160082"
type input "26"
type input "22"
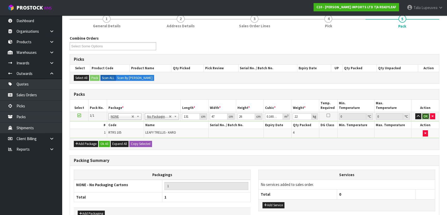
click at [426, 115] on button "OK" at bounding box center [425, 116] width 7 height 6
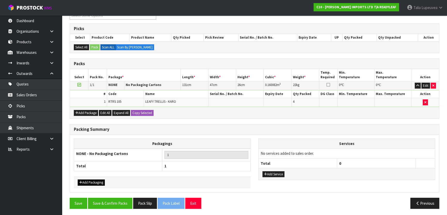
scroll to position [77, 0]
click at [113, 201] on button "Save & Confirm Packs" at bounding box center [110, 203] width 44 height 11
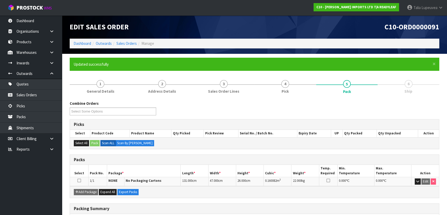
scroll to position [68, 0]
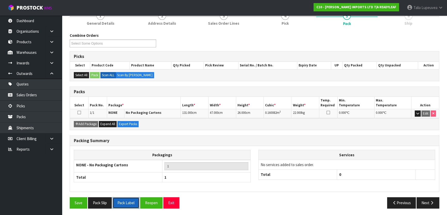
click at [122, 202] on button "Pack Label" at bounding box center [125, 203] width 27 height 11
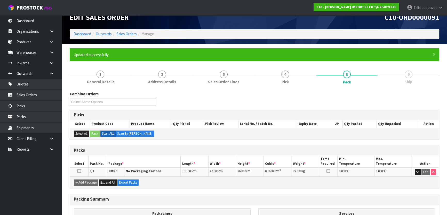
scroll to position [0, 0]
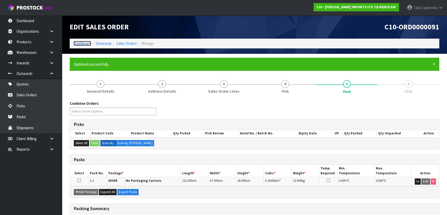
click at [80, 44] on link "Dashboard" at bounding box center [82, 43] width 18 height 5
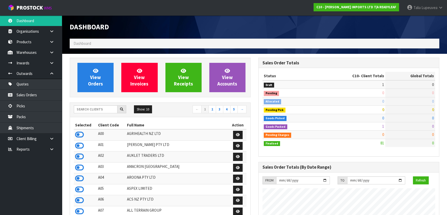
scroll to position [356, 188]
click at [100, 112] on input "text" at bounding box center [96, 109] width 44 height 8
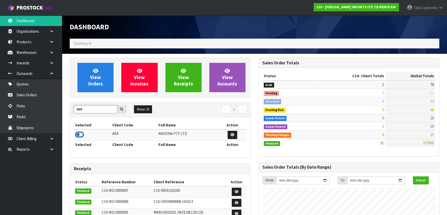
type input "A04"
click at [79, 134] on icon at bounding box center [79, 135] width 9 height 8
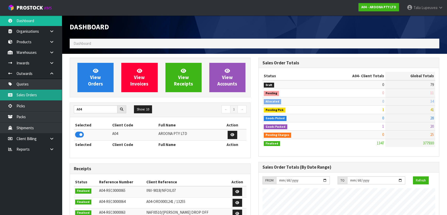
scroll to position [332, 188]
click at [43, 93] on link "Sales Orders" at bounding box center [31, 95] width 62 height 11
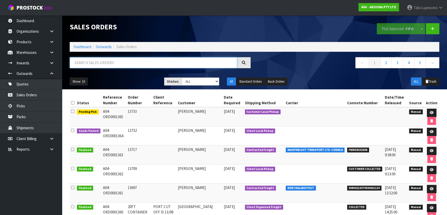
click at [121, 63] on input "text" at bounding box center [153, 62] width 167 height 11
type input "JOB-0408480"
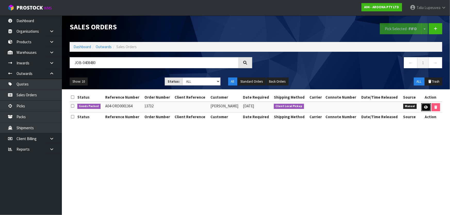
click at [427, 106] on icon at bounding box center [426, 107] width 4 height 3
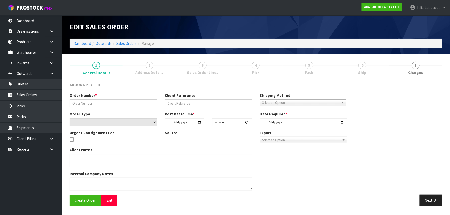
type input "13732"
select select "number:0"
type input "[DATE]"
type input "16:48:00.000"
type input "[DATE]"
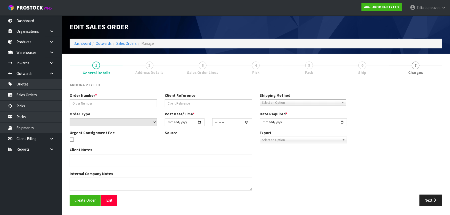
type textarea "COLLECT FROM CWL"
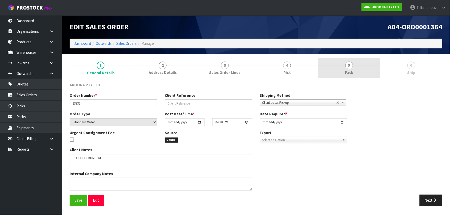
click at [342, 63] on link "5 Pack" at bounding box center [349, 68] width 62 height 20
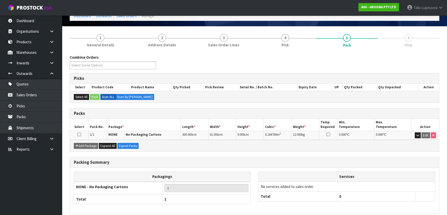
scroll to position [49, 0]
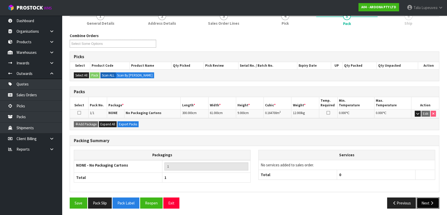
click at [433, 199] on button "Next" at bounding box center [427, 203] width 23 height 11
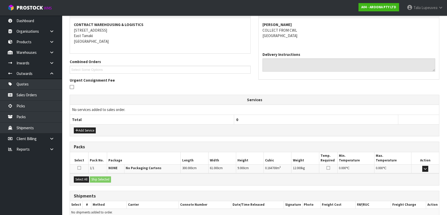
scroll to position [99, 0]
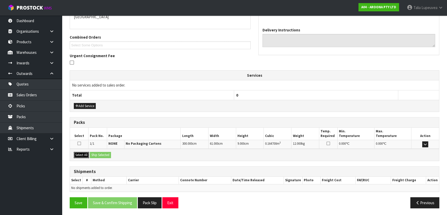
click at [85, 155] on button "Select All" at bounding box center [81, 155] width 15 height 6
click at [93, 154] on button "Ship Selected" at bounding box center [100, 155] width 21 height 6
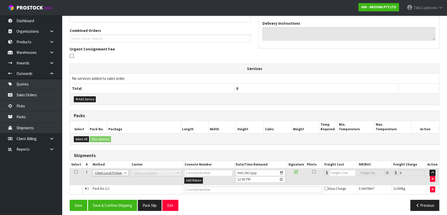
scroll to position [108, 0]
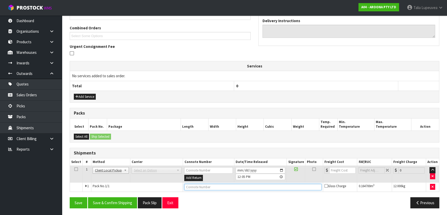
click at [194, 188] on input "text" at bounding box center [252, 187] width 137 height 6
type input "CUSTOMER COLLECTED"
click at [100, 201] on button "Save & Confirm Shipping" at bounding box center [112, 203] width 49 height 11
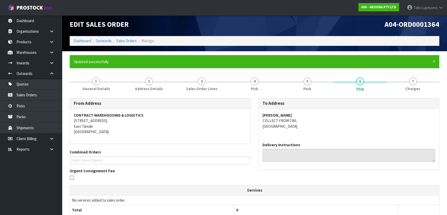
scroll to position [0, 0]
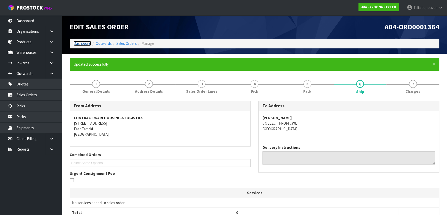
click at [80, 45] on link "Dashboard" at bounding box center [82, 43] width 18 height 5
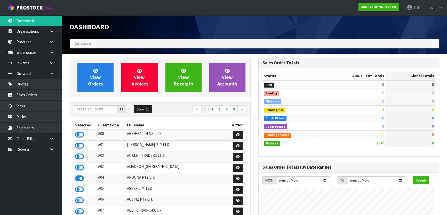
scroll to position [332, 188]
click at [84, 111] on input "text" at bounding box center [96, 109] width 44 height 8
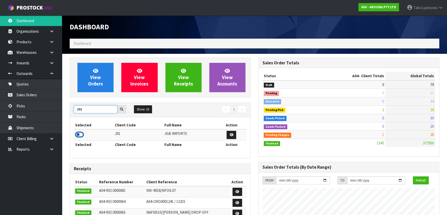
type input "J01"
click at [77, 135] on icon at bounding box center [79, 135] width 9 height 8
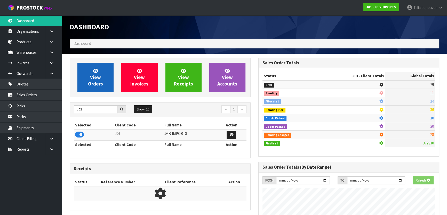
scroll to position [390, 188]
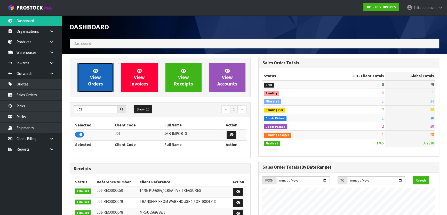
click at [105, 85] on link "View Orders" at bounding box center [95, 77] width 36 height 29
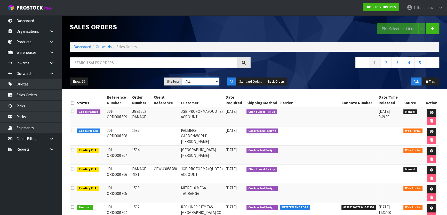
click at [214, 82] on select "Draft Pending Allocated Pending Pick Goods Picked Goods Packed Pending Charges …" at bounding box center [201, 82] width 38 height 8
click at [182, 78] on select "Draft Pending Allocated Pending Pick Goods Picked Goods Packed Pending Charges …" at bounding box center [201, 82] width 38 height 8
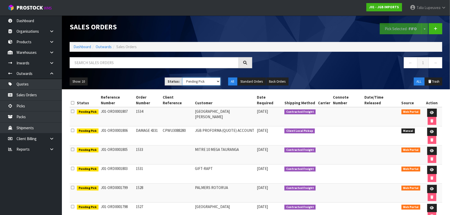
click at [205, 80] on select "Draft Pending Allocated Pending Pick Goods Picked Goods Packed Pending Charges …" at bounding box center [201, 82] width 38 height 8
click at [182, 78] on select "Draft Pending Allocated Pending Pick Goods Picked Goods Packed Pending Charges …" at bounding box center [201, 82] width 38 height 8
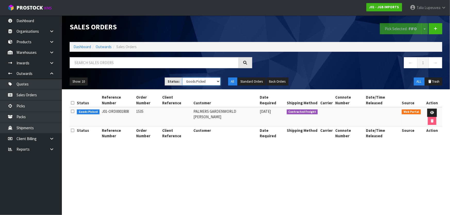
click at [207, 80] on select "Draft Pending Allocated Pending Pick Goods Picked Goods Packed Pending Charges …" at bounding box center [201, 82] width 38 height 8
select select "string:3"
click at [182, 78] on select "Draft Pending Allocated Pending Pick Goods Picked Goods Packed Pending Charges …" at bounding box center [201, 82] width 38 height 8
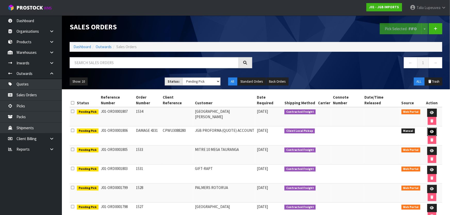
click at [430, 130] on icon at bounding box center [432, 131] width 4 height 3
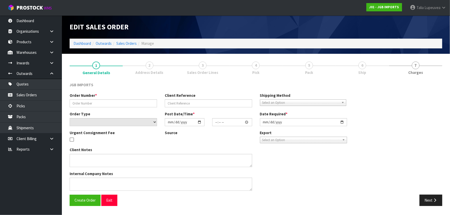
type input "DAMAGE 4331"
type input "CPWU3088280"
select select "number:0"
type input "[DATE]"
type input "10:51:00.000"
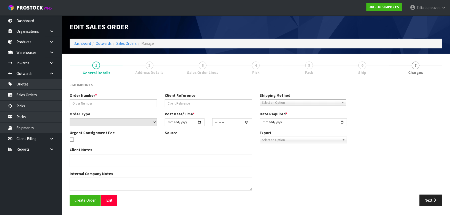
type input "[DATE]"
type textarea "2 CARTONS OF 4331 WAS DAMAGED CLIENT SAID IT IS GOING TO DISPOSE ORDER"
type textarea "JGB3103 - PLEASE THROW OUT AND ADJUST SOH"
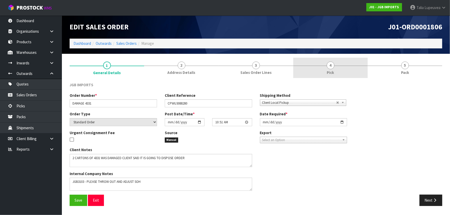
click at [342, 69] on link "4 Pick" at bounding box center [330, 68] width 75 height 20
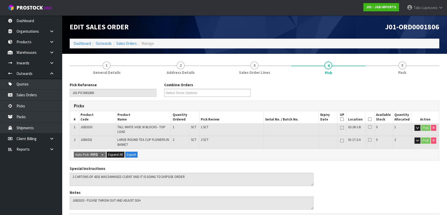
click at [370, 119] on icon at bounding box center [370, 119] width 4 height 0
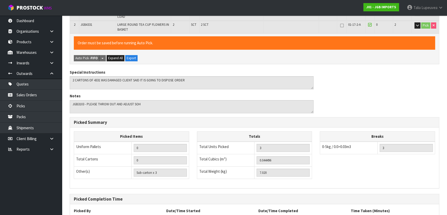
scroll to position [158, 0]
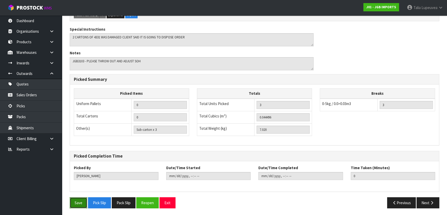
click at [79, 202] on button "Save" at bounding box center [79, 203] width 18 height 11
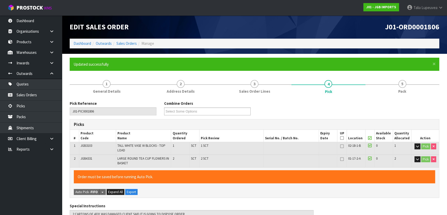
type input "Talia Lupeuvea"
type input "2025-08-22T12:13:32"
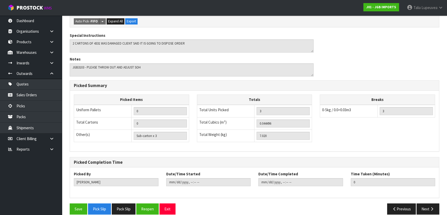
scroll to position [158, 0]
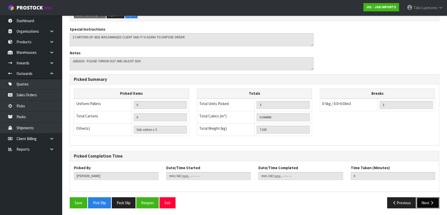
drag, startPoint x: 426, startPoint y: 203, endPoint x: 423, endPoint y: 202, distance: 3.5
click at [426, 203] on button "Next" at bounding box center [427, 203] width 23 height 11
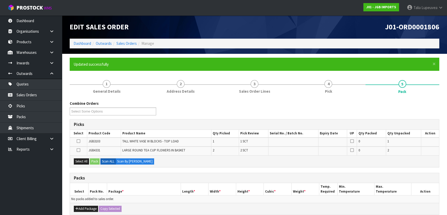
scroll to position [94, 0]
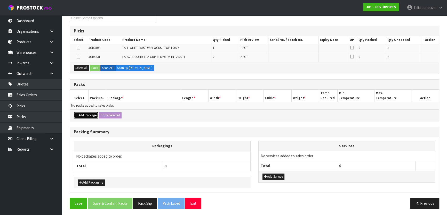
click at [79, 113] on button "Add Package" at bounding box center [86, 115] width 24 height 6
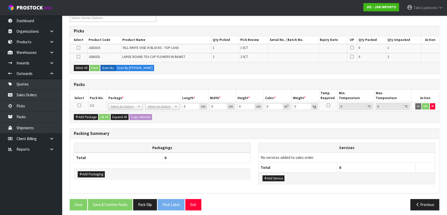
click at [77, 104] on td at bounding box center [79, 106] width 19 height 9
click at [77, 105] on icon at bounding box center [79, 105] width 4 height 0
click at [82, 67] on button "Select All" at bounding box center [81, 68] width 15 height 6
click at [92, 65] on button "Pack" at bounding box center [95, 68] width 10 height 6
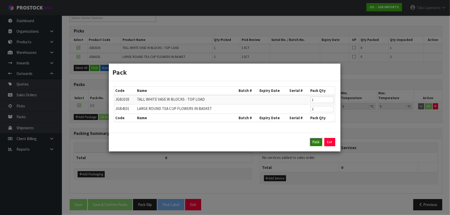
click at [314, 143] on button "Pack" at bounding box center [316, 142] width 12 height 8
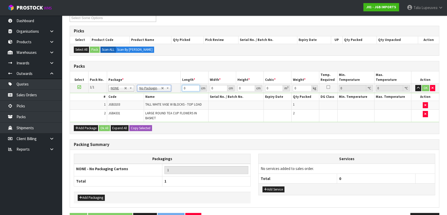
drag, startPoint x: 186, startPoint y: 88, endPoint x: 162, endPoint y: 83, distance: 24.2
click at [162, 84] on tr "1/1 NONE 007-001 007-002 007-004 007-009 007-013 007-014 007-015 007-017 007-01…" at bounding box center [254, 88] width 369 height 9
type input "1"
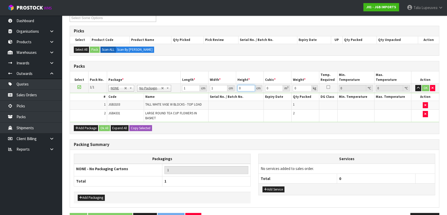
type input "0.000001"
type input "1"
click at [105, 126] on button "Ok All" at bounding box center [104, 128] width 11 height 6
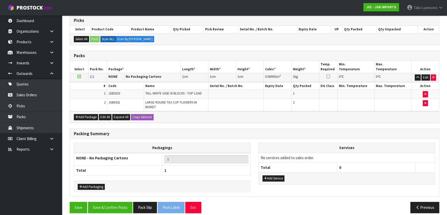
scroll to position [108, 0]
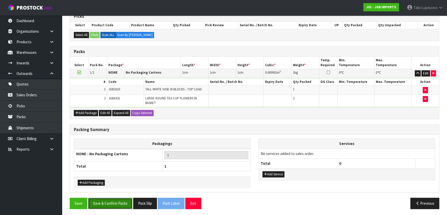
click at [111, 204] on button "Save & Confirm Packs" at bounding box center [110, 203] width 44 height 11
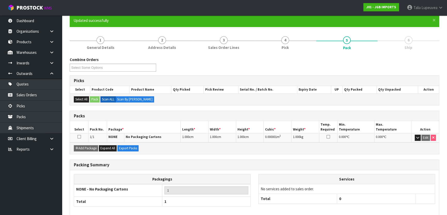
scroll to position [68, 0]
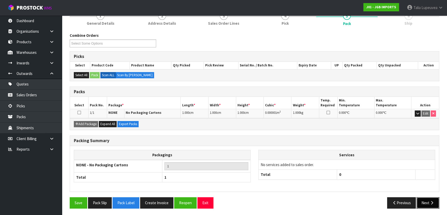
click at [430, 206] on button "Next" at bounding box center [427, 203] width 23 height 11
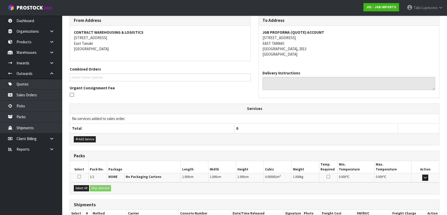
scroll to position [119, 0]
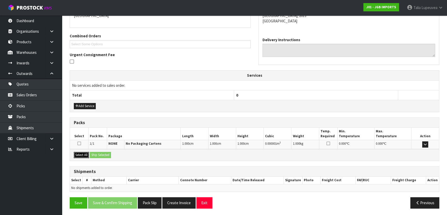
click at [81, 152] on button "Select All" at bounding box center [81, 155] width 15 height 6
click at [99, 155] on button "Ship Selected" at bounding box center [100, 155] width 21 height 6
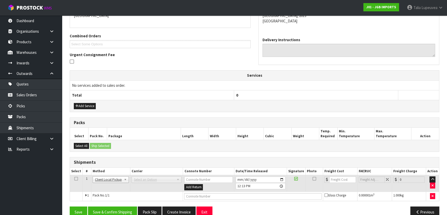
click at [203, 193] on td at bounding box center [253, 196] width 140 height 9
click at [203, 193] on input "text" at bounding box center [252, 196] width 137 height 6
type input "DISPOSED"
click at [111, 210] on button "Save & Confirm Shipping" at bounding box center [112, 212] width 49 height 11
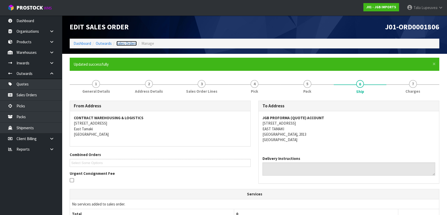
click at [124, 42] on link "Sales Orders" at bounding box center [126, 43] width 20 height 5
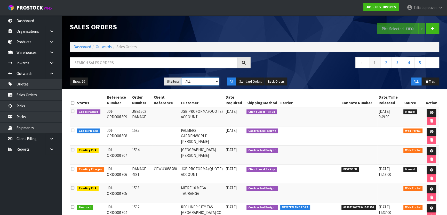
click at [201, 84] on select "Draft Pending Allocated Pending Pick Goods Picked Goods Packed Pending Charges …" at bounding box center [201, 82] width 38 height 8
select select "string:3"
click at [182, 78] on select "Draft Pending Allocated Pending Pick Goods Picked Goods Packed Pending Charges …" at bounding box center [201, 82] width 38 height 8
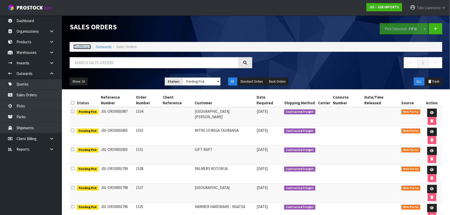
click at [73, 48] on link "Dashboard" at bounding box center [82, 46] width 18 height 5
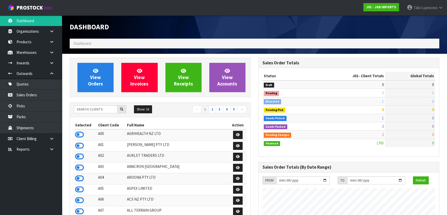
scroll to position [390, 188]
click at [95, 108] on input "text" at bounding box center [96, 109] width 44 height 8
type input "V04"
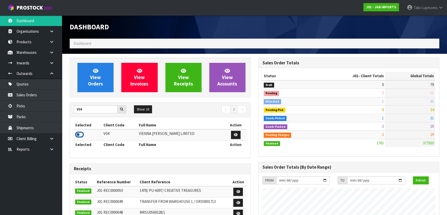
click at [80, 137] on icon at bounding box center [79, 135] width 9 height 8
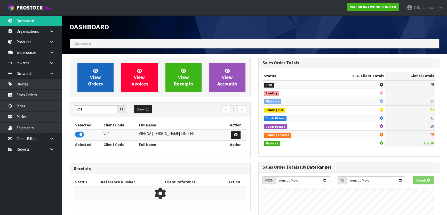
scroll to position [321, 188]
click at [102, 79] on link "View Orders" at bounding box center [95, 77] width 36 height 29
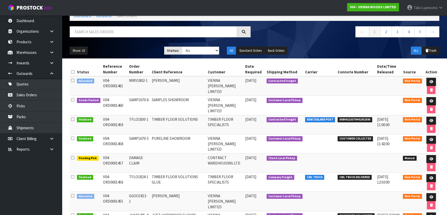
scroll to position [94, 0]
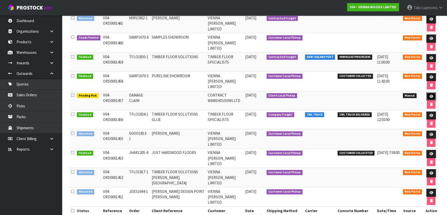
click at [431, 95] on icon at bounding box center [431, 96] width 4 height 3
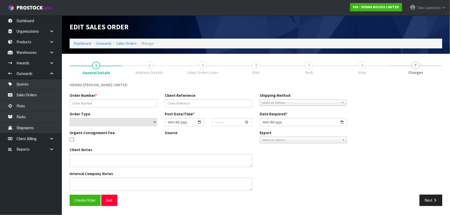
type input "DAMAGE CLAIM"
select select "number:0"
type input "[DATE]"
type input "12:48:00.000"
type input "[DATE]"
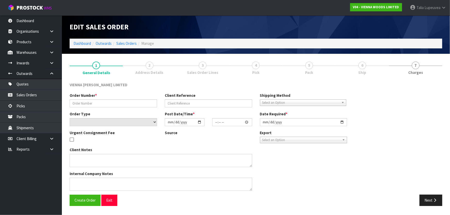
type textarea "CODE PARABOND 440 - DAMAGED, FROM LOCATION 01-17-2-B"
type textarea "PLEASE CONFIRM WITH VINEETA HOW TO DISPOSE OF THIS PRODUCT"
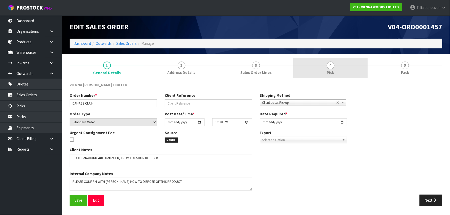
click at [339, 67] on link "4 Pick" at bounding box center [330, 68] width 75 height 20
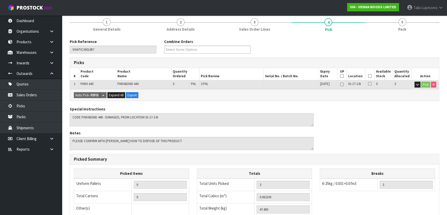
scroll to position [47, 0]
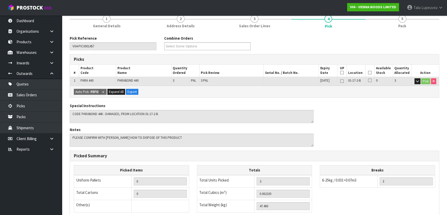
click at [369, 73] on icon at bounding box center [370, 73] width 4 height 0
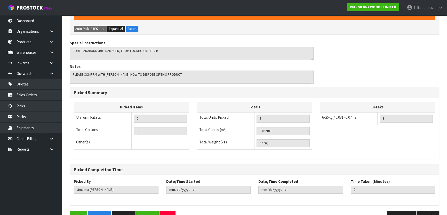
scroll to position [142, 0]
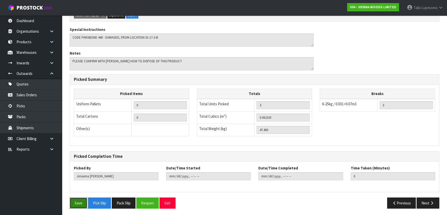
click at [79, 206] on button "Save" at bounding box center [79, 203] width 18 height 11
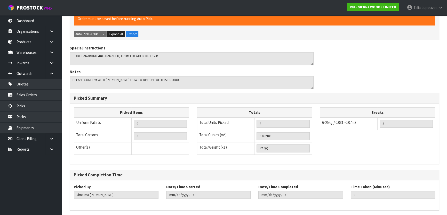
scroll to position [0, 0]
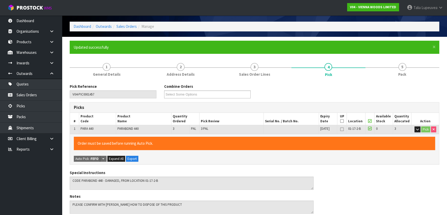
type input "Talia Lupeuvea"
type input "2025-08-22T12:18:52"
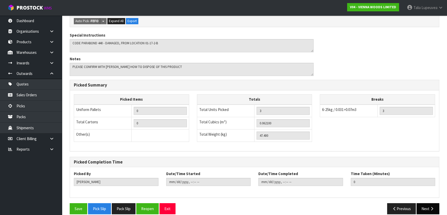
scroll to position [142, 0]
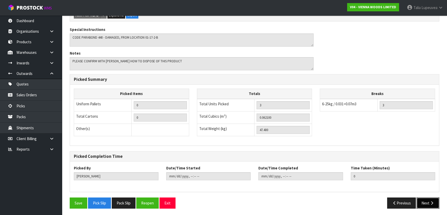
click at [426, 200] on button "Next" at bounding box center [427, 203] width 23 height 11
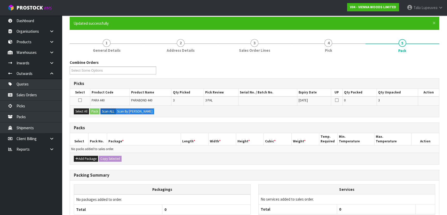
scroll to position [85, 0]
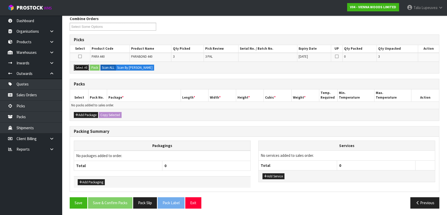
drag, startPoint x: 82, startPoint y: 64, endPoint x: 85, endPoint y: 65, distance: 2.9
click at [82, 65] on button "Select All" at bounding box center [81, 68] width 15 height 6
click at [93, 67] on button "Pack" at bounding box center [95, 68] width 10 height 6
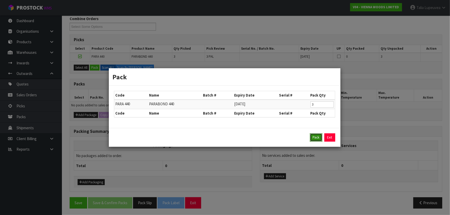
click at [314, 138] on button "Pack" at bounding box center [316, 138] width 12 height 8
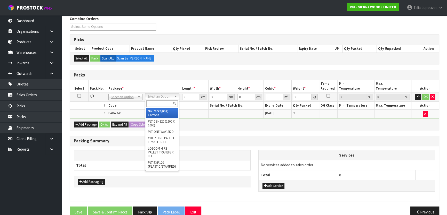
drag, startPoint x: 163, startPoint y: 115, endPoint x: 165, endPoint y: 112, distance: 2.9
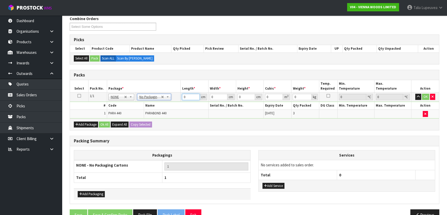
drag, startPoint x: 193, startPoint y: 97, endPoint x: 166, endPoint y: 100, distance: 27.3
click at [166, 100] on tr "1/1 NONE 007-001 007-002 007-004 007-009 007-013 007-014 007-015 007-017 007-01…" at bounding box center [254, 97] width 369 height 9
type input "1"
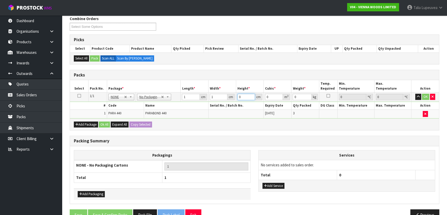
type input "0.000001"
type input "1"
click at [103, 124] on button "Ok All" at bounding box center [104, 125] width 11 height 6
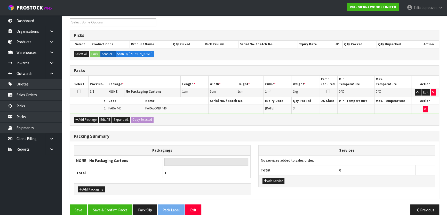
scroll to position [96, 0]
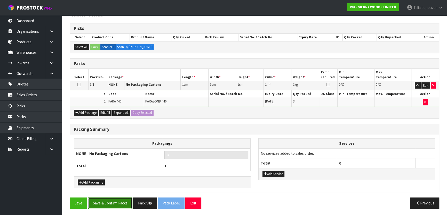
click at [106, 201] on button "Save & Confirm Packs" at bounding box center [110, 203] width 44 height 11
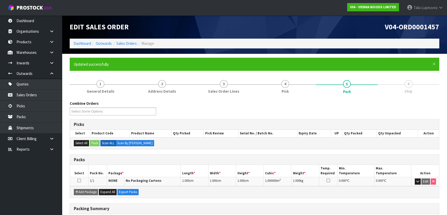
scroll to position [68, 0]
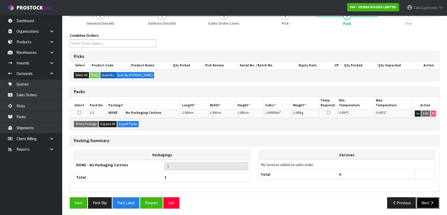
click at [424, 201] on button "Next" at bounding box center [427, 203] width 23 height 11
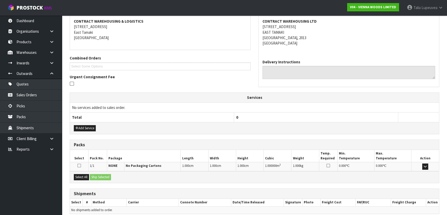
scroll to position [119, 0]
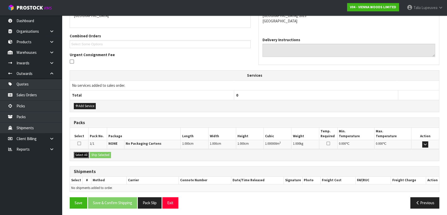
drag, startPoint x: 74, startPoint y: 156, endPoint x: 95, endPoint y: 154, distance: 21.7
click at [75, 156] on button "Select All" at bounding box center [81, 155] width 15 height 6
drag, startPoint x: 97, startPoint y: 153, endPoint x: 102, endPoint y: 158, distance: 6.4
click at [97, 153] on button "Ship Selected" at bounding box center [100, 155] width 21 height 6
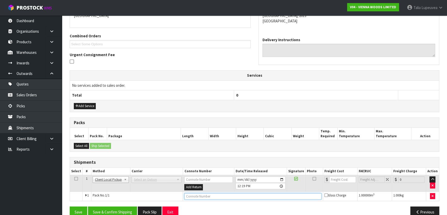
click at [196, 197] on input "text" at bounding box center [252, 196] width 137 height 6
type input "DISPOSED"
click at [102, 208] on button "Save & Confirm Shipping" at bounding box center [112, 212] width 49 height 11
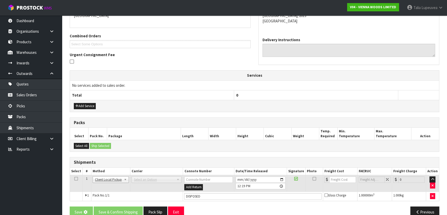
scroll to position [0, 0]
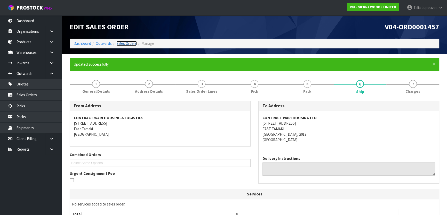
click at [128, 44] on link "Sales Orders" at bounding box center [126, 43] width 20 height 5
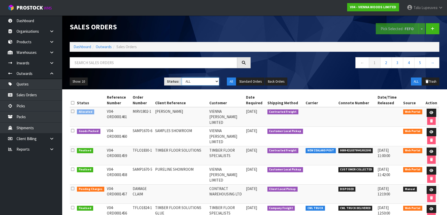
click at [191, 80] on select "Draft Pending Allocated Pending Pick Goods Picked Goods Packed Pending Charges …" at bounding box center [201, 82] width 38 height 8
select select "string:3"
click at [182, 78] on select "Draft Pending Allocated Pending Pick Goods Picked Goods Packed Pending Charges …" at bounding box center [201, 82] width 38 height 8
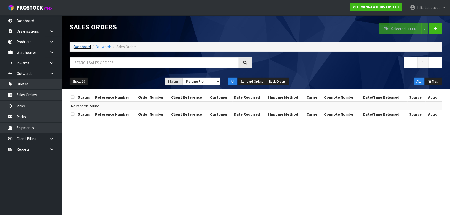
click at [82, 49] on link "Dashboard" at bounding box center [82, 46] width 18 height 5
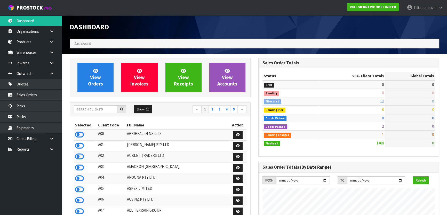
scroll to position [384, 188]
click at [83, 109] on input "text" at bounding box center [96, 109] width 44 height 8
click at [421, 7] on span at bounding box center [420, 7] width 1 height 5
click at [422, 23] on link "Logout" at bounding box center [426, 20] width 41 height 7
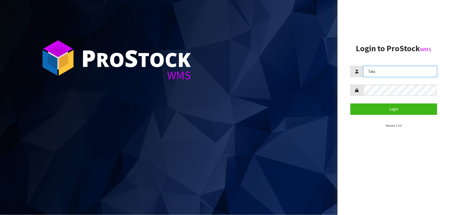
click at [397, 69] on input "Talia" at bounding box center [400, 71] width 74 height 11
type input "Lalisha"
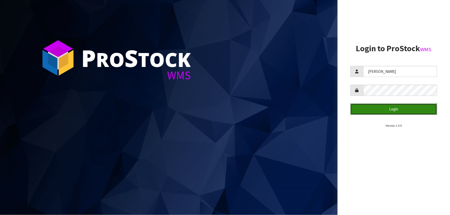
click at [395, 109] on button "Login" at bounding box center [393, 109] width 87 height 11
